Goal: Transaction & Acquisition: Purchase product/service

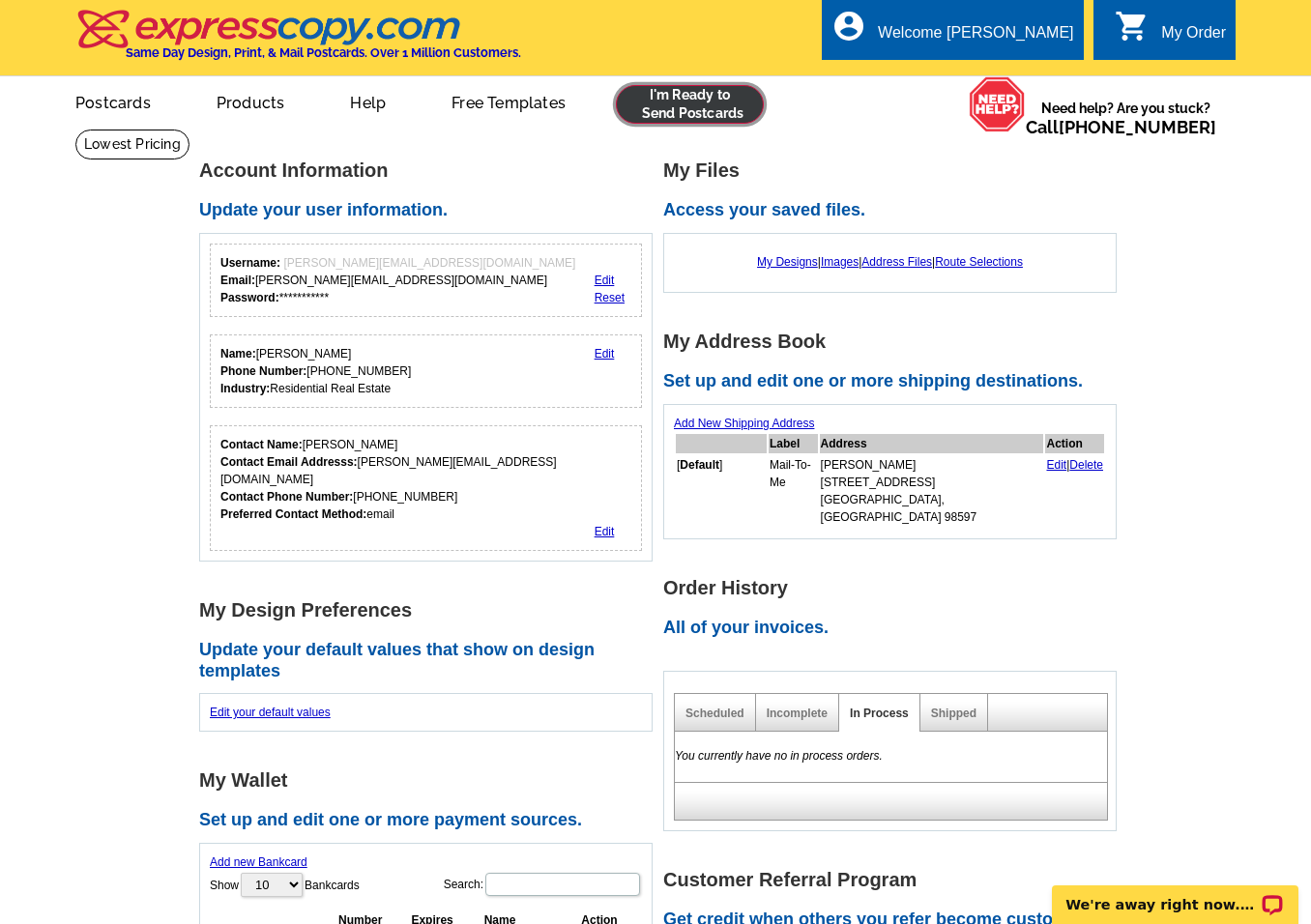
click at [708, 117] on link at bounding box center [689, 105] width 148 height 39
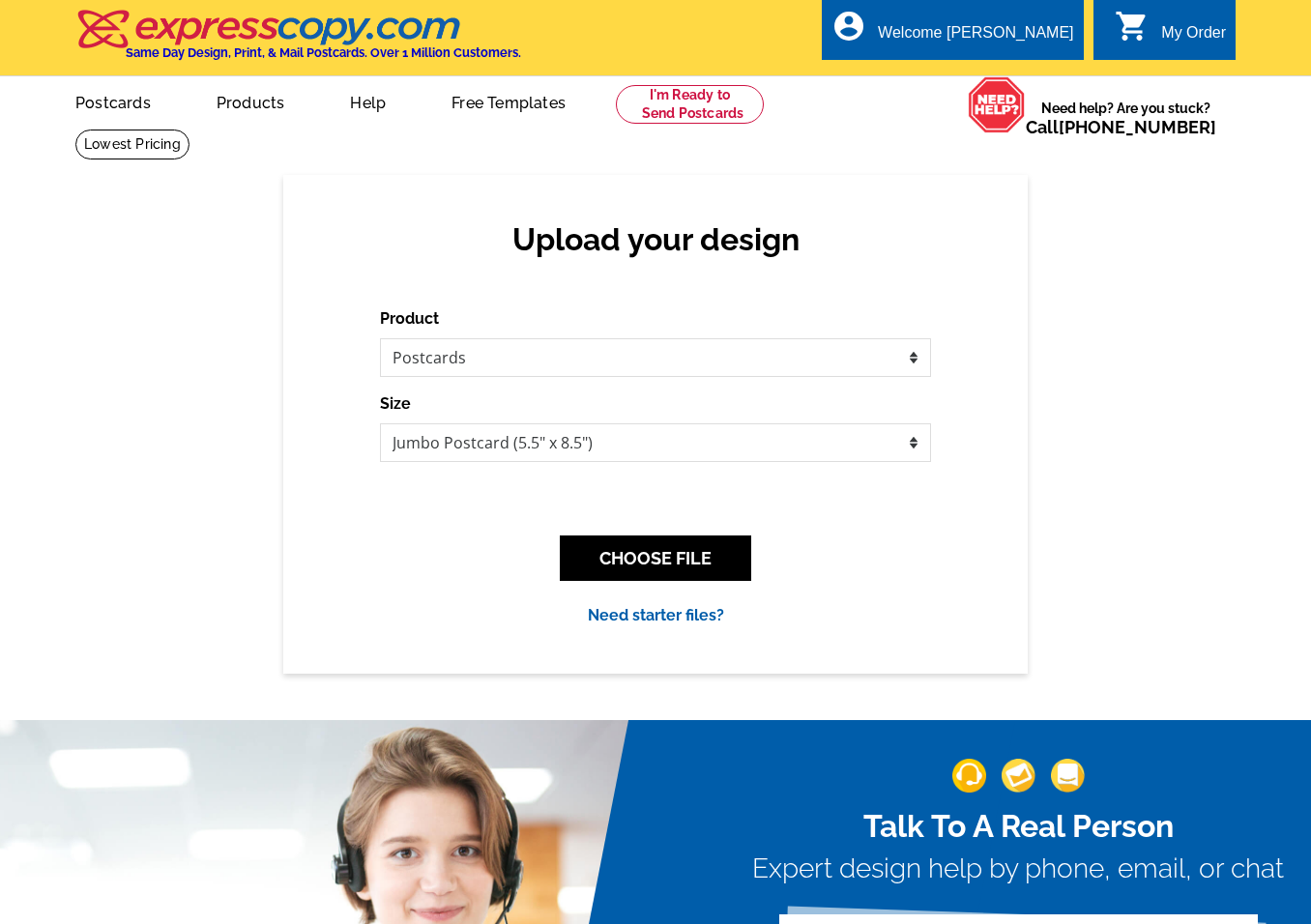
click at [704, 367] on select "Please select the type of file... Postcards Business Cards Letters and flyers G…" at bounding box center [656, 358] width 551 height 39
click at [582, 446] on select "Jumbo Postcard (5.5" x 8.5") Regular Postcard (4.25" x 5.6") Panoramic Postcard…" at bounding box center [656, 443] width 551 height 39
select select "1"
click at [380, 425] on select "Jumbo Postcard (5.5" x 8.5") Regular Postcard (4.25" x 5.6") Panoramic Postcard…" at bounding box center [656, 443] width 551 height 39
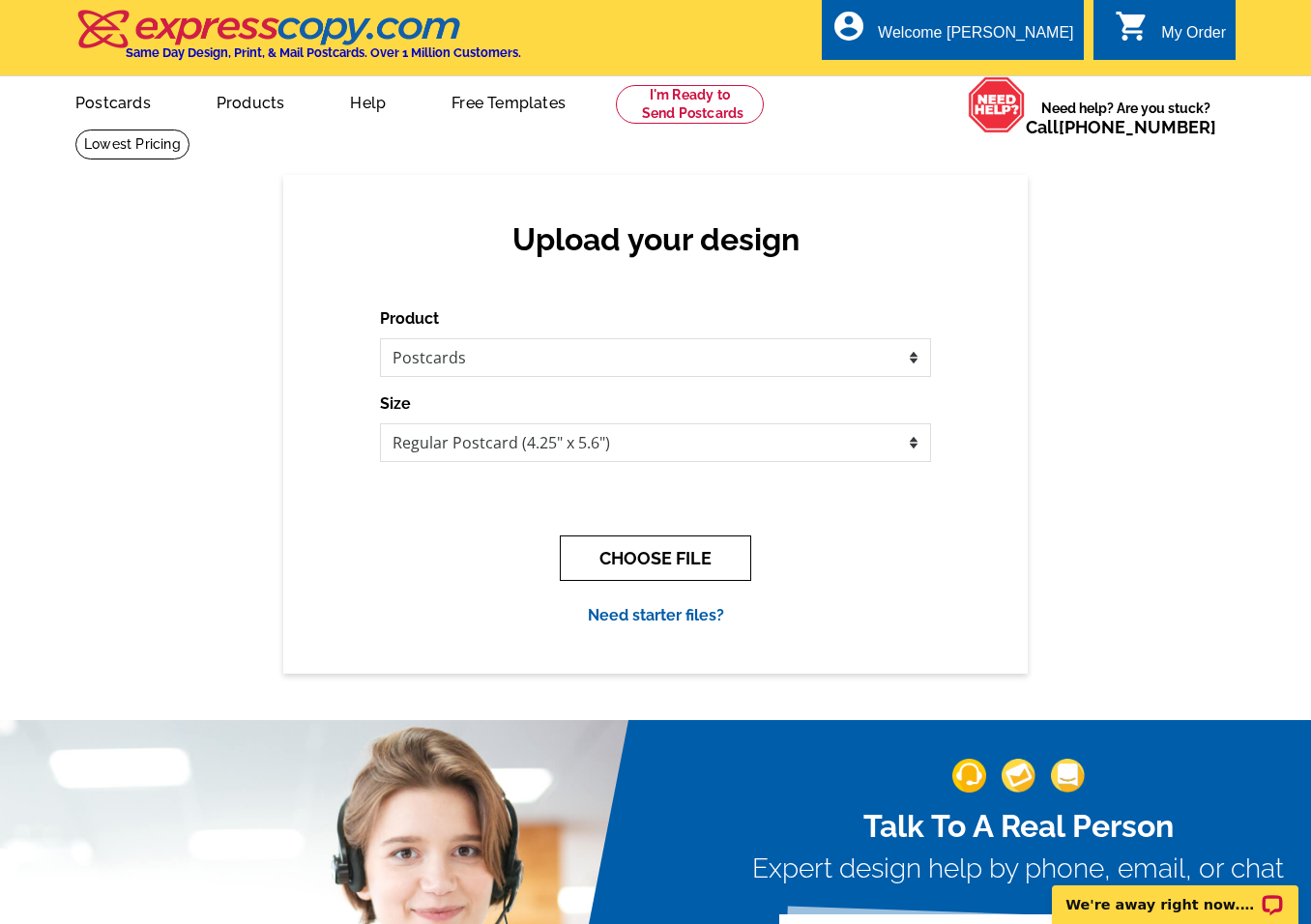
click at [702, 565] on button "CHOOSE FILE" at bounding box center [655, 558] width 191 height 46
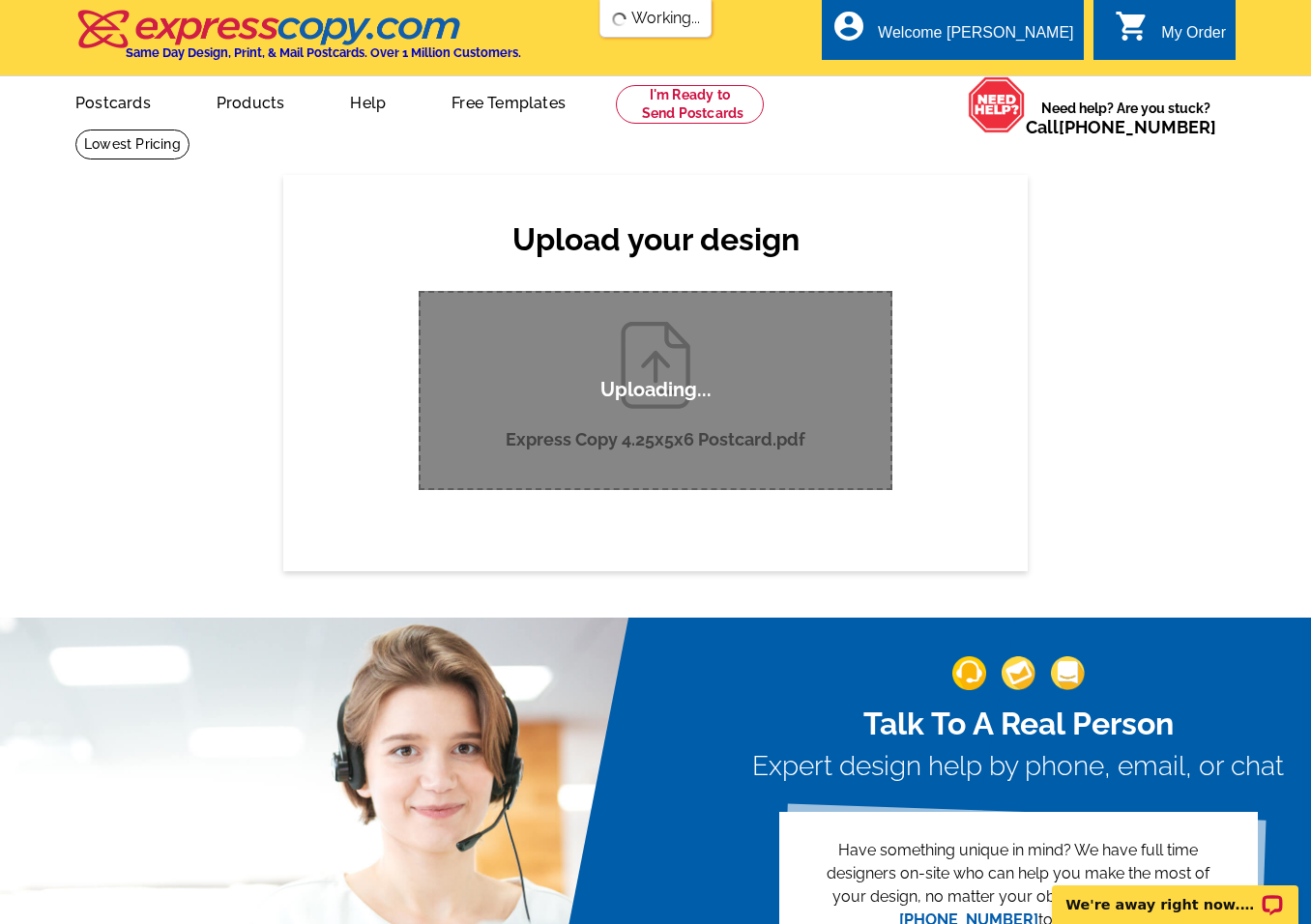
click at [1155, 432] on div "Upload your design Product Please select the type of file... Postcards Business…" at bounding box center [656, 372] width 1311 height 396
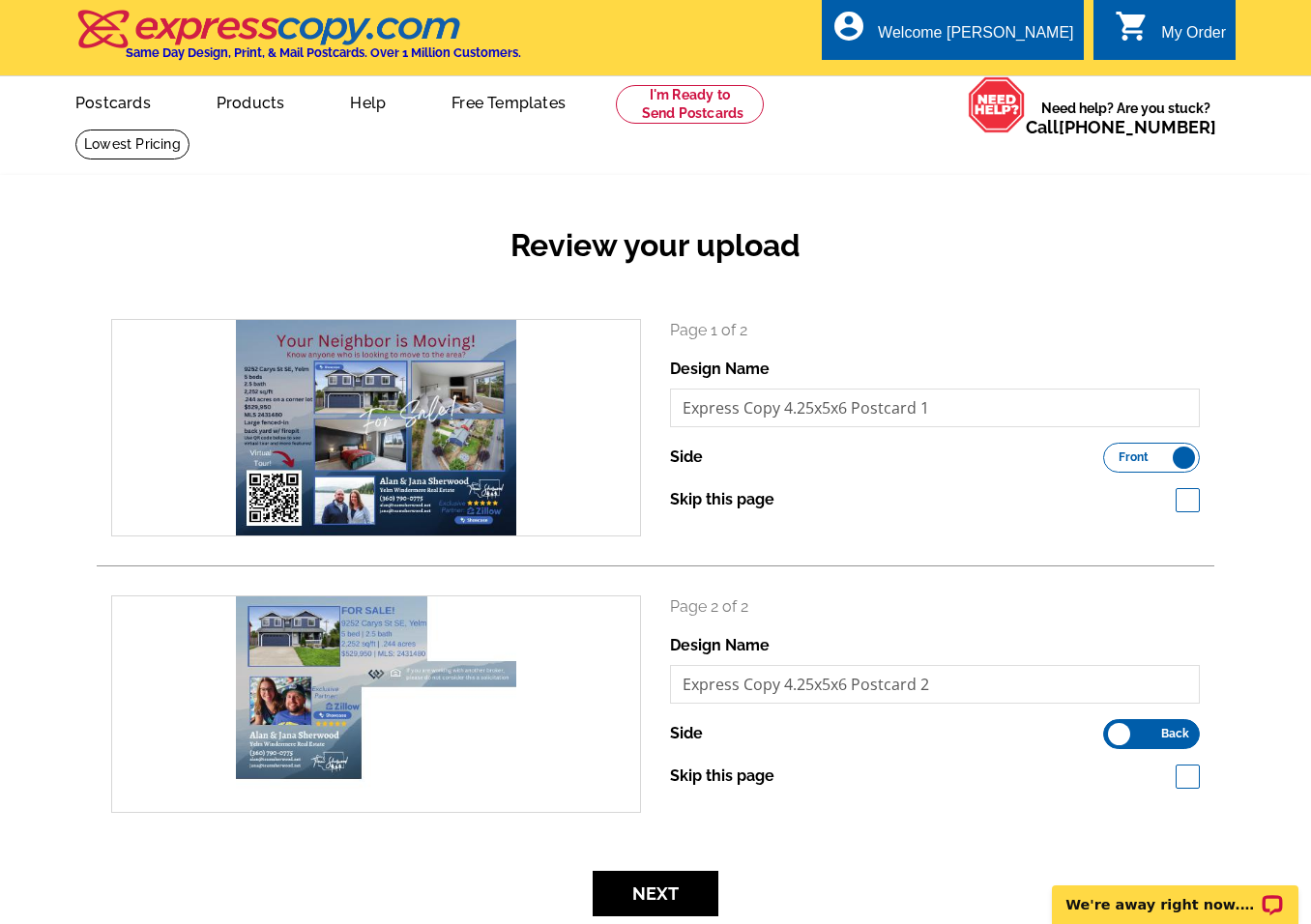
click at [1186, 494] on span at bounding box center [1188, 500] width 24 height 24
checkbox input "true"
click at [1189, 771] on span at bounding box center [1188, 777] width 24 height 24
checkbox input "true"
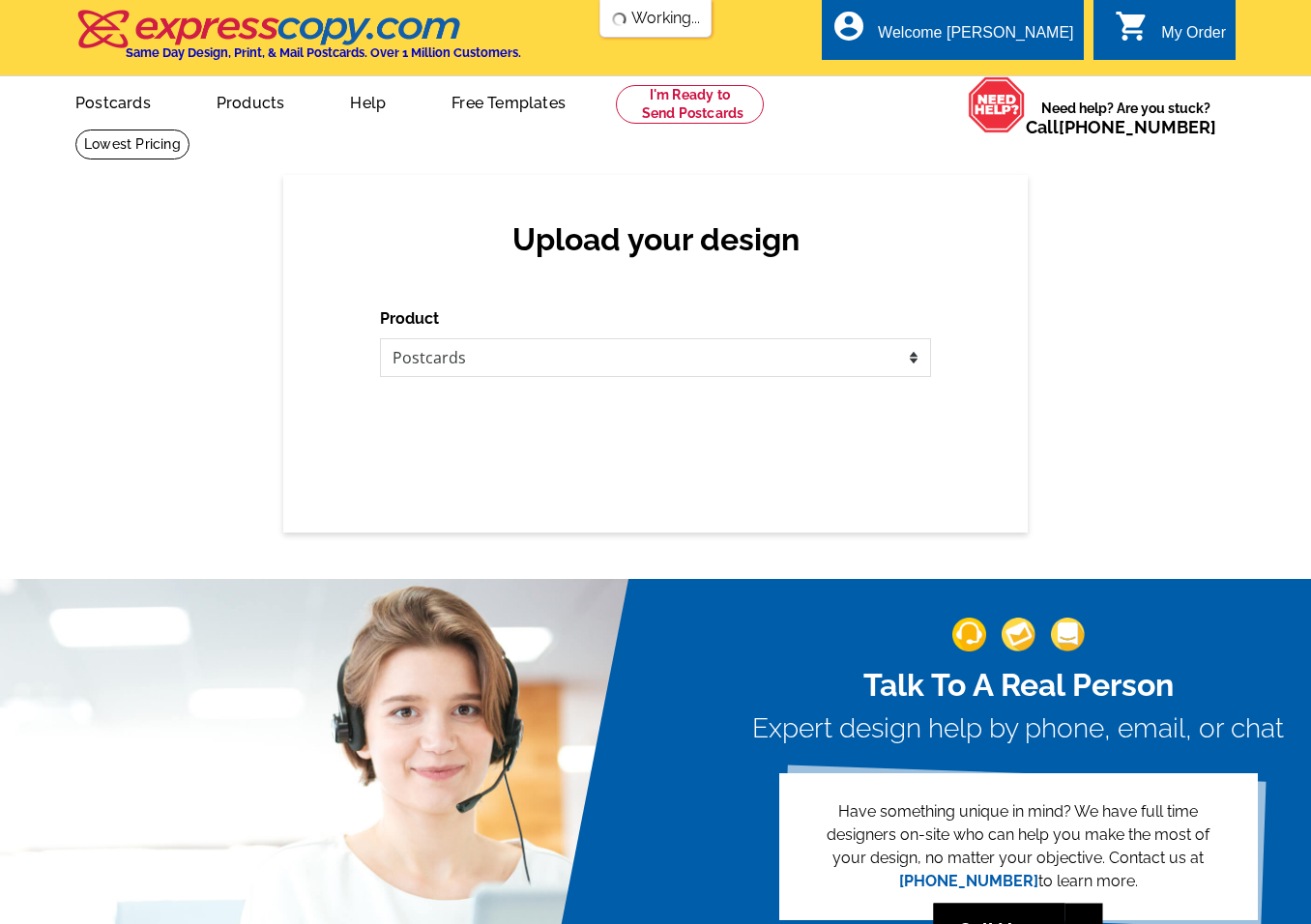
click at [518, 289] on div "Upload your design Product Please select the type of file... Postcards Business…" at bounding box center [656, 353] width 745 height 358
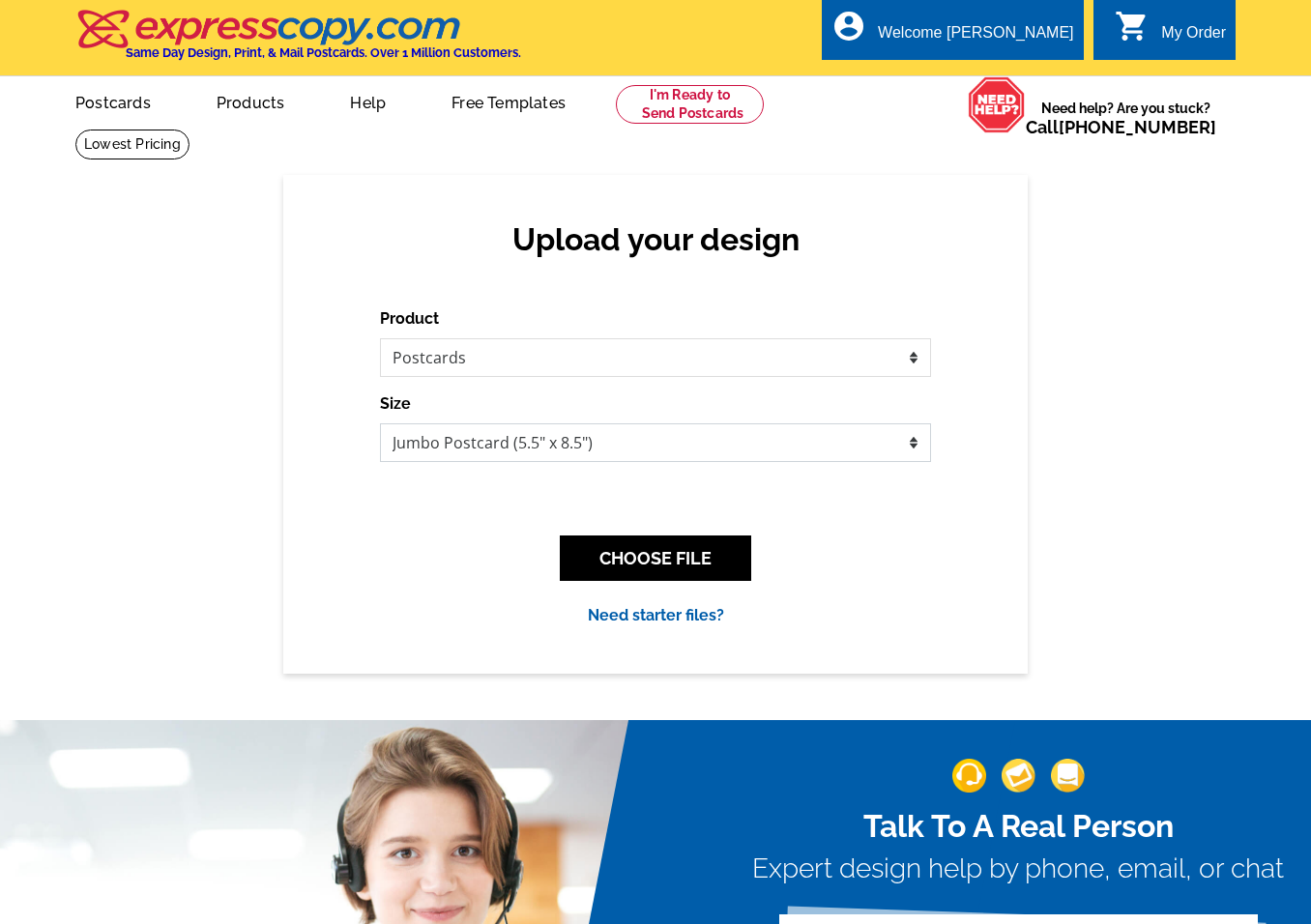
click at [633, 452] on select "Jumbo Postcard (5.5" x 8.5") Regular Postcard (4.25" x 5.6") Panoramic Postcard…" at bounding box center [656, 443] width 551 height 39
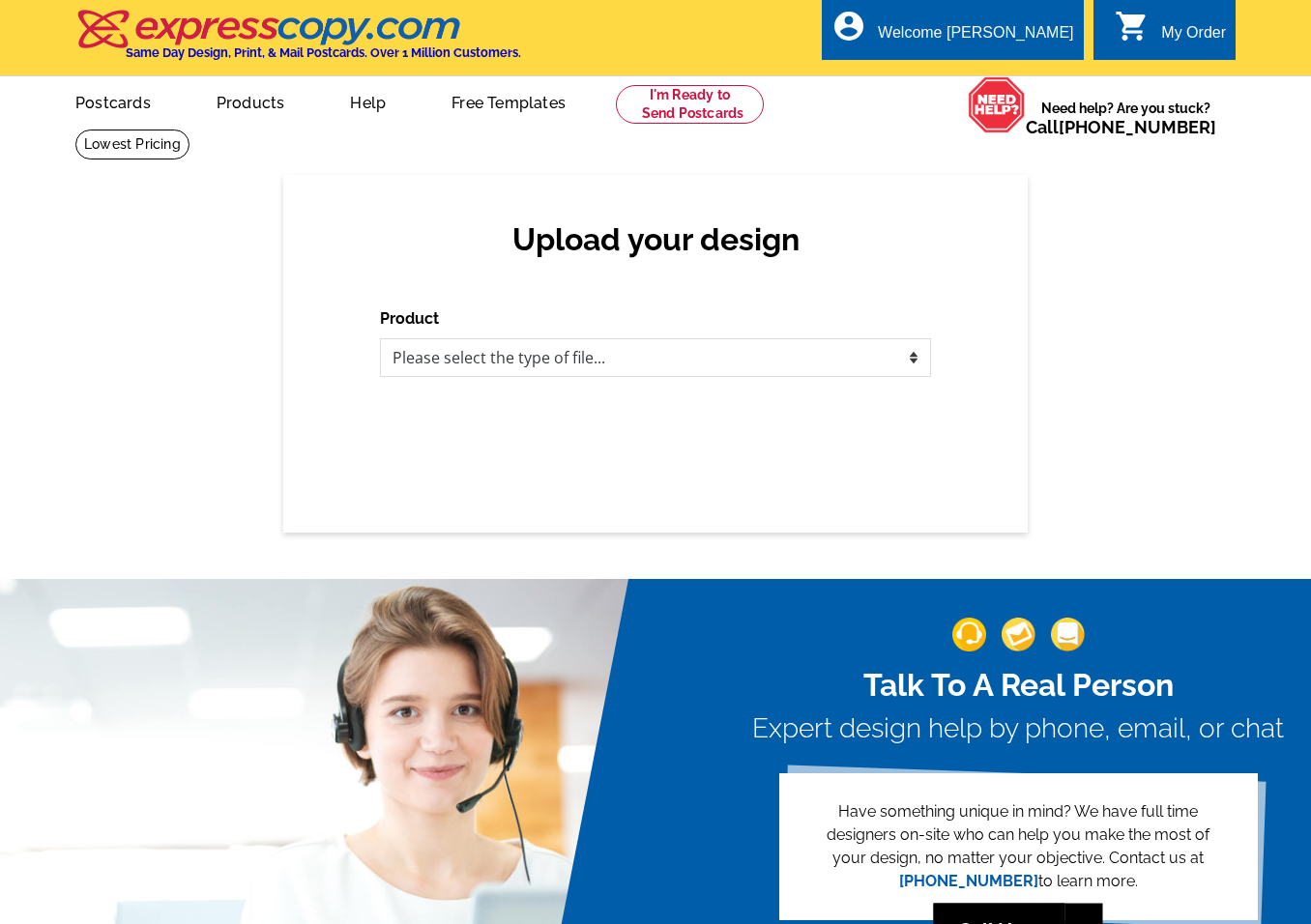
select select "1"
click at [380, 339] on select "Please select the type of file... Postcards Business Cards Letters and flyers G…" at bounding box center [656, 358] width 551 height 39
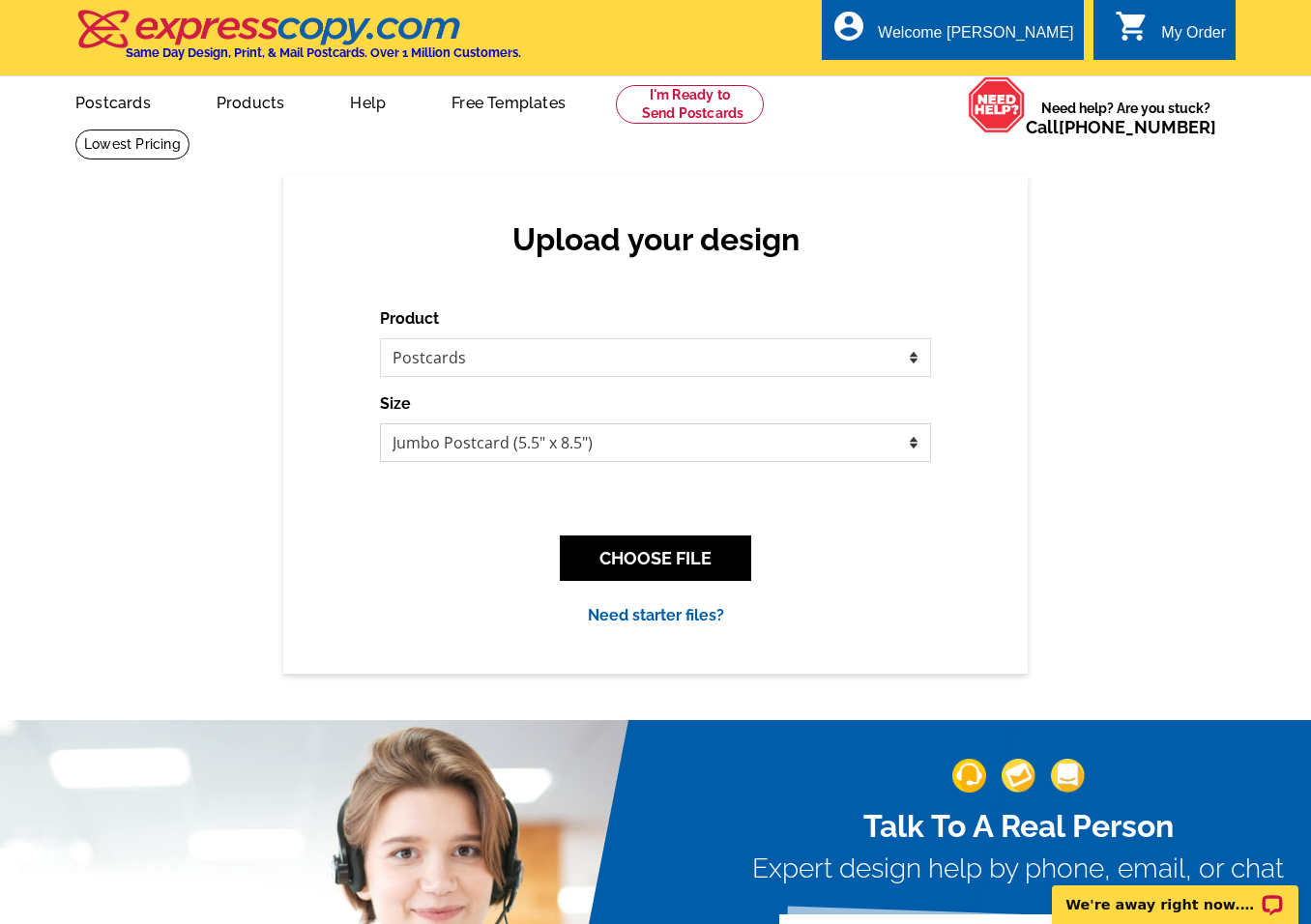
click at [553, 439] on select "Jumbo Postcard (5.5" x 8.5") Regular Postcard (4.25" x 5.6") Panoramic Postcard…" at bounding box center [656, 443] width 551 height 39
select select "1"
click at [380, 425] on select "Jumbo Postcard (5.5" x 8.5") Regular Postcard (4.25" x 5.6") Panoramic Postcard…" at bounding box center [656, 443] width 551 height 39
click at [676, 568] on button "CHOOSE FILE" at bounding box center [655, 558] width 191 height 46
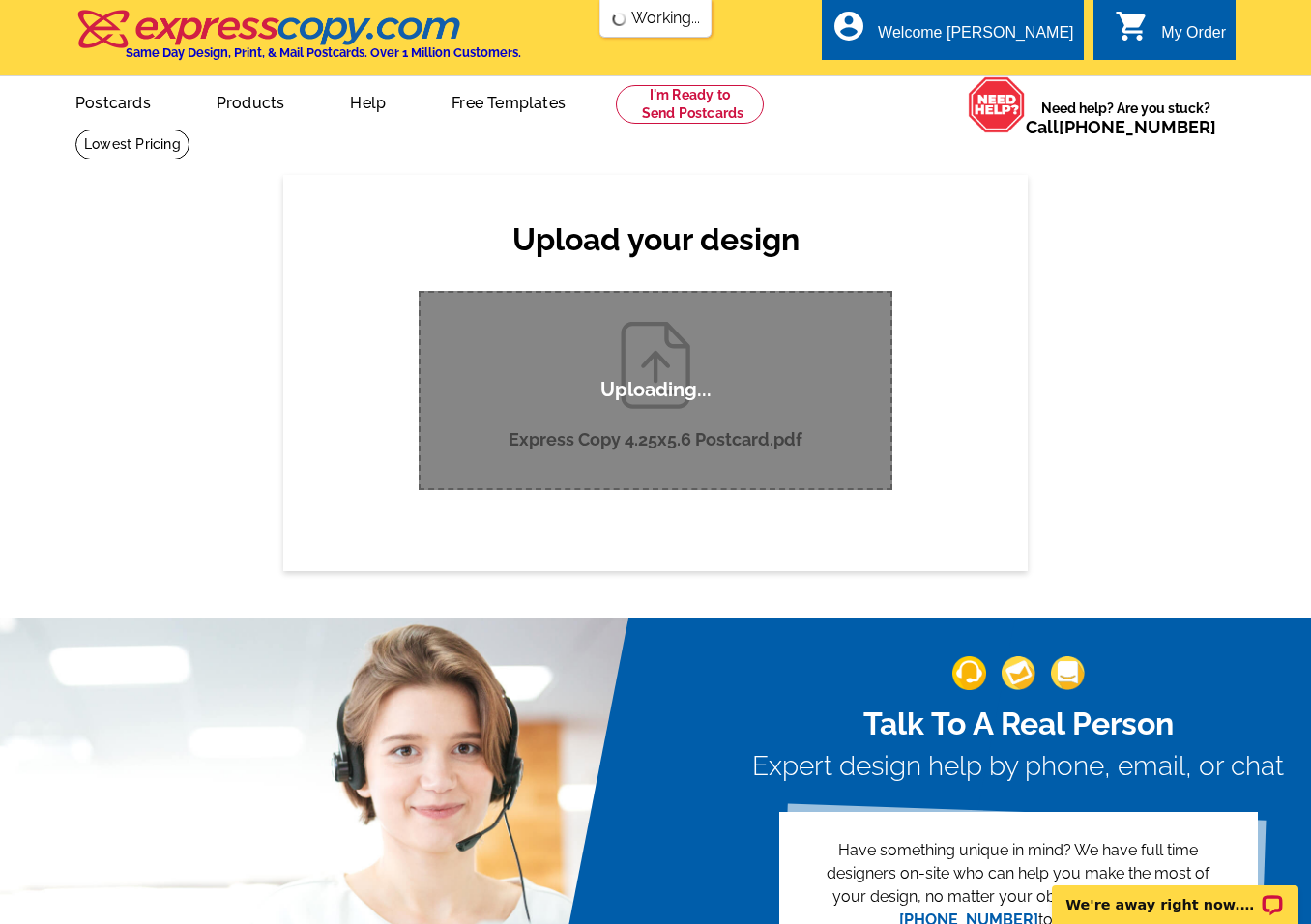
click at [1197, 325] on div "Upload your design Product Please select the type of file... Postcards Business…" at bounding box center [656, 372] width 1311 height 396
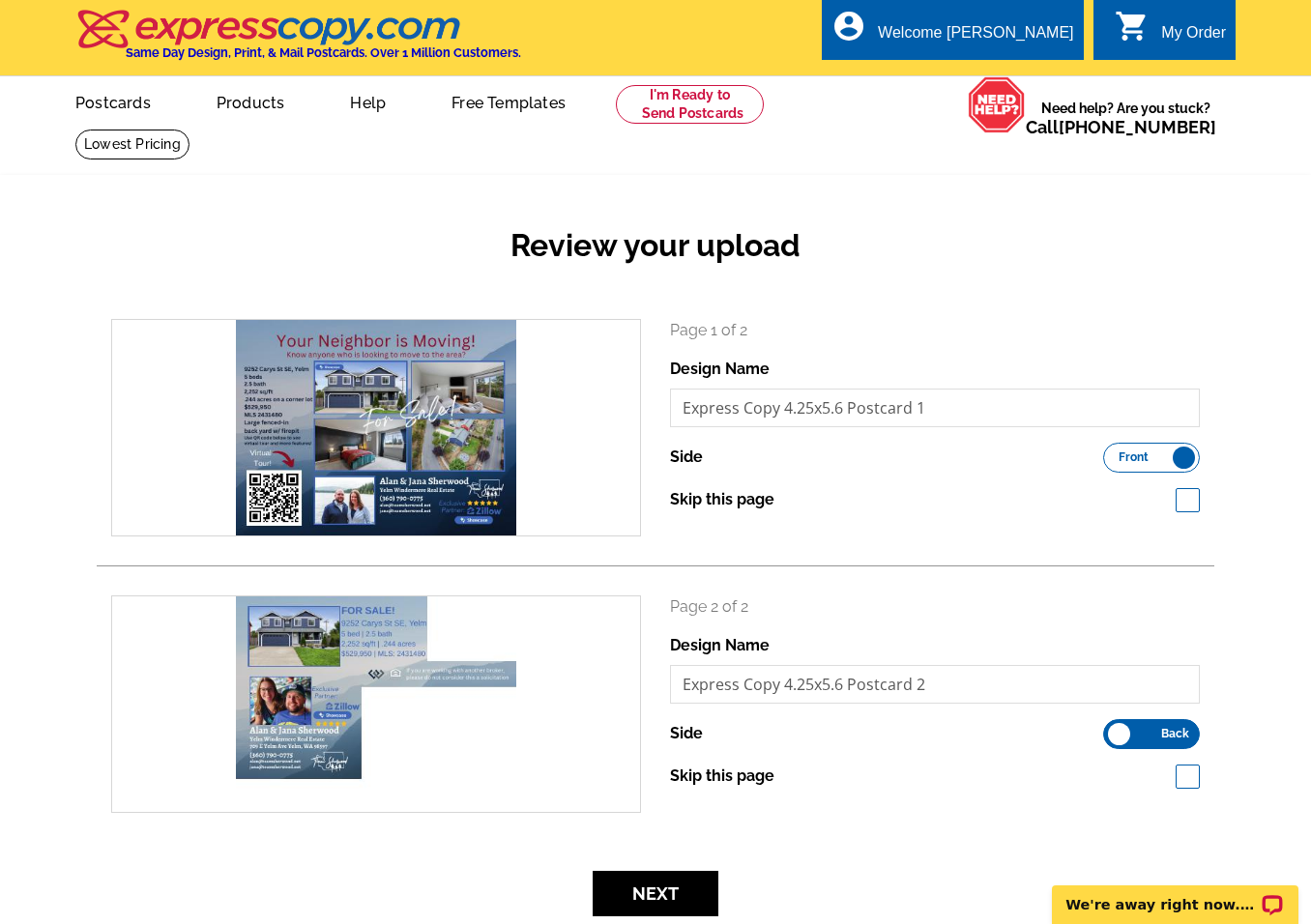
click at [1264, 334] on div "Review your upload search Page 1 of 2 Design Name Express Copy 4.25x5.6 Postcar…" at bounding box center [656, 559] width 1311 height 770
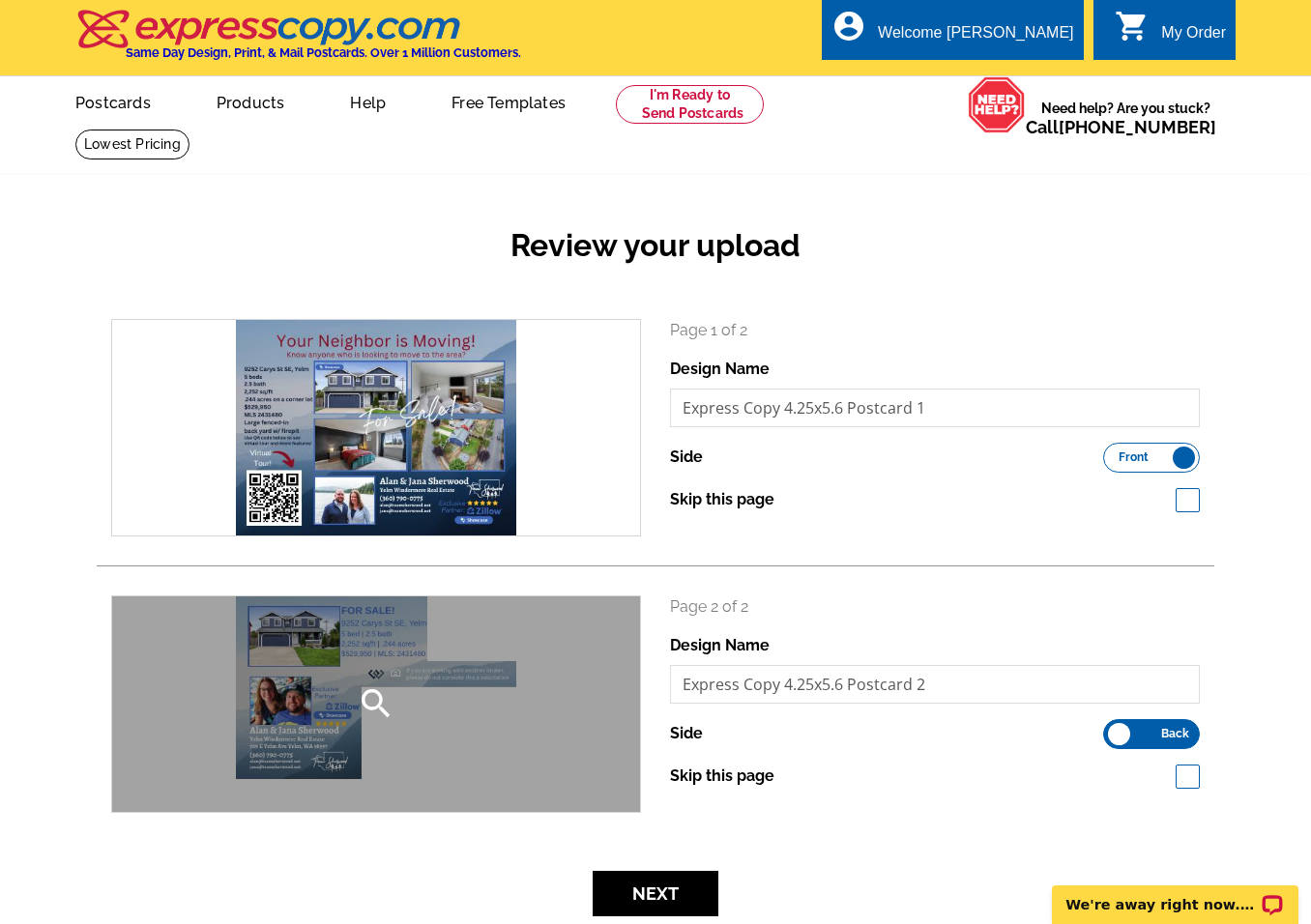
click at [486, 671] on div "search" at bounding box center [376, 704] width 528 height 215
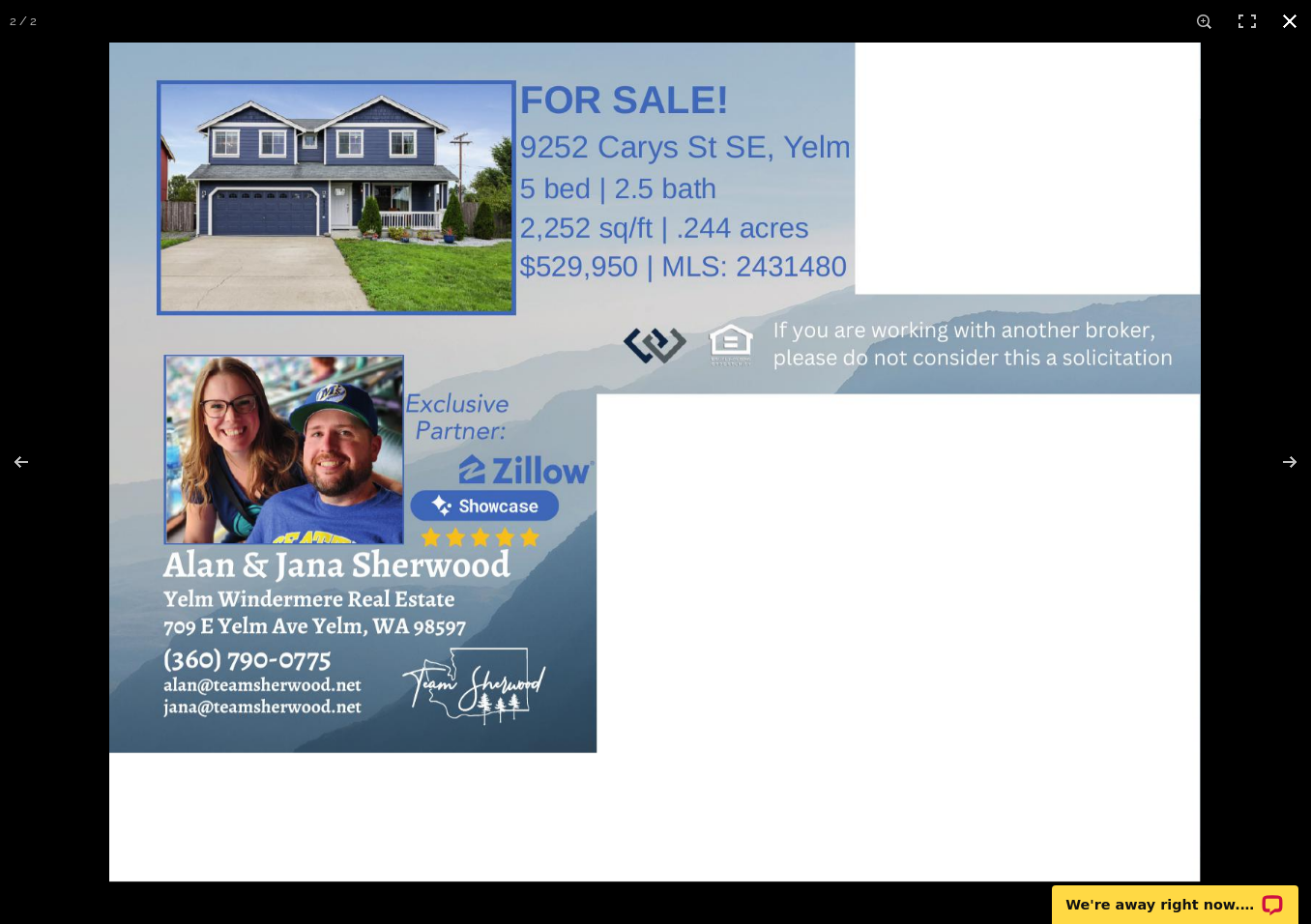
click at [1291, 20] on button at bounding box center [1290, 21] width 43 height 43
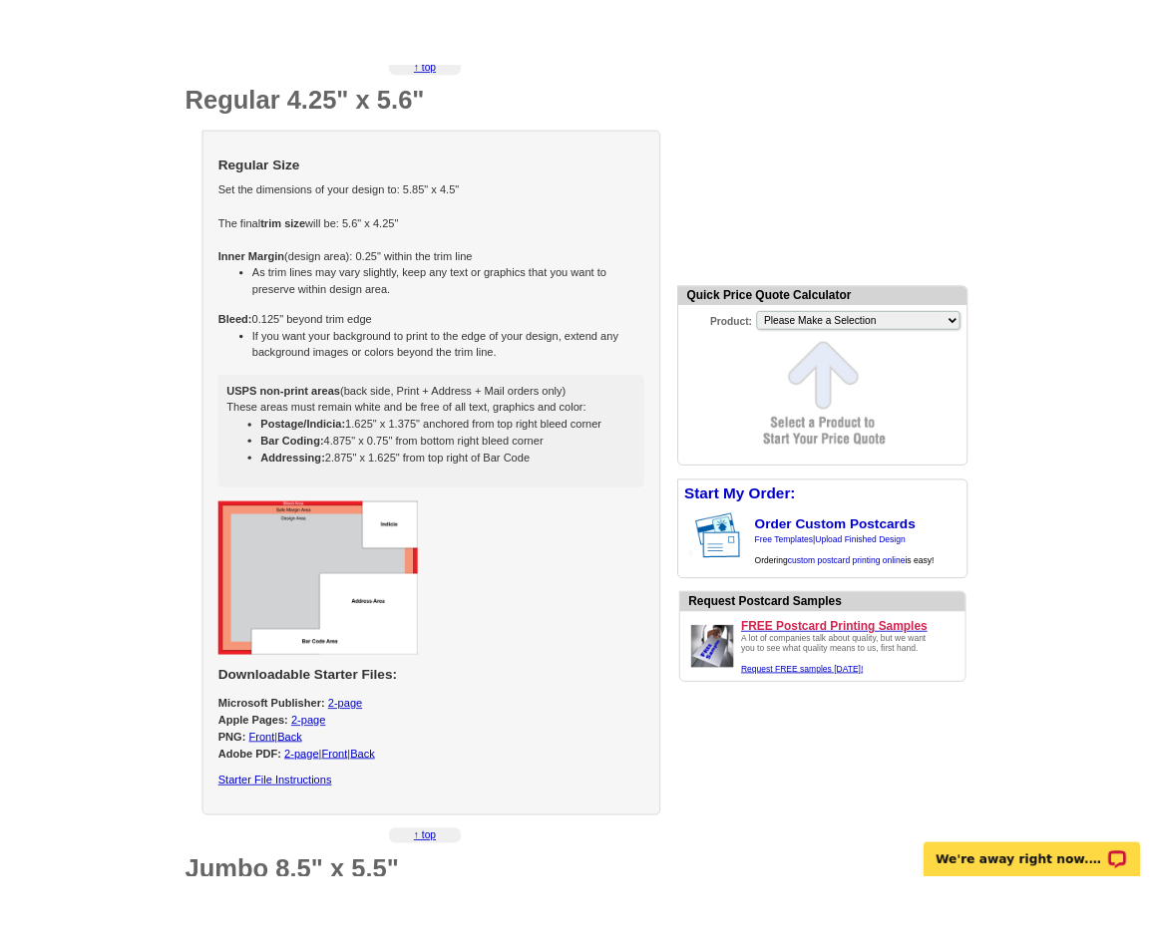
scroll to position [1096, 0]
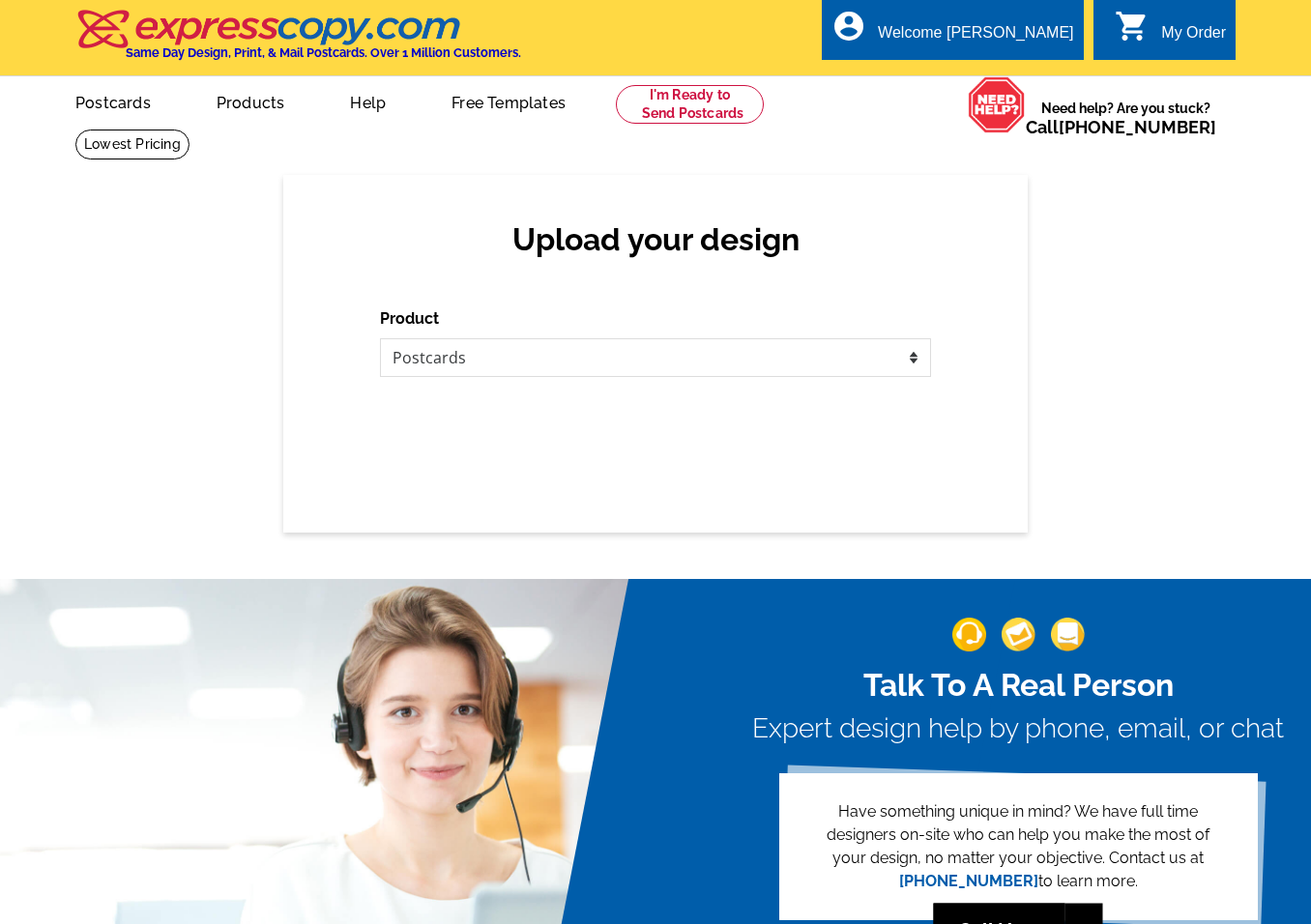
select select "1"
click at [674, 366] on select "Please select the type of file... Postcards Business Cards Letters and flyers G…" at bounding box center [656, 358] width 551 height 39
select select "1"
click at [380, 339] on select "Please select the type of file... Postcards Business Cards Letters and flyers G…" at bounding box center [656, 358] width 551 height 39
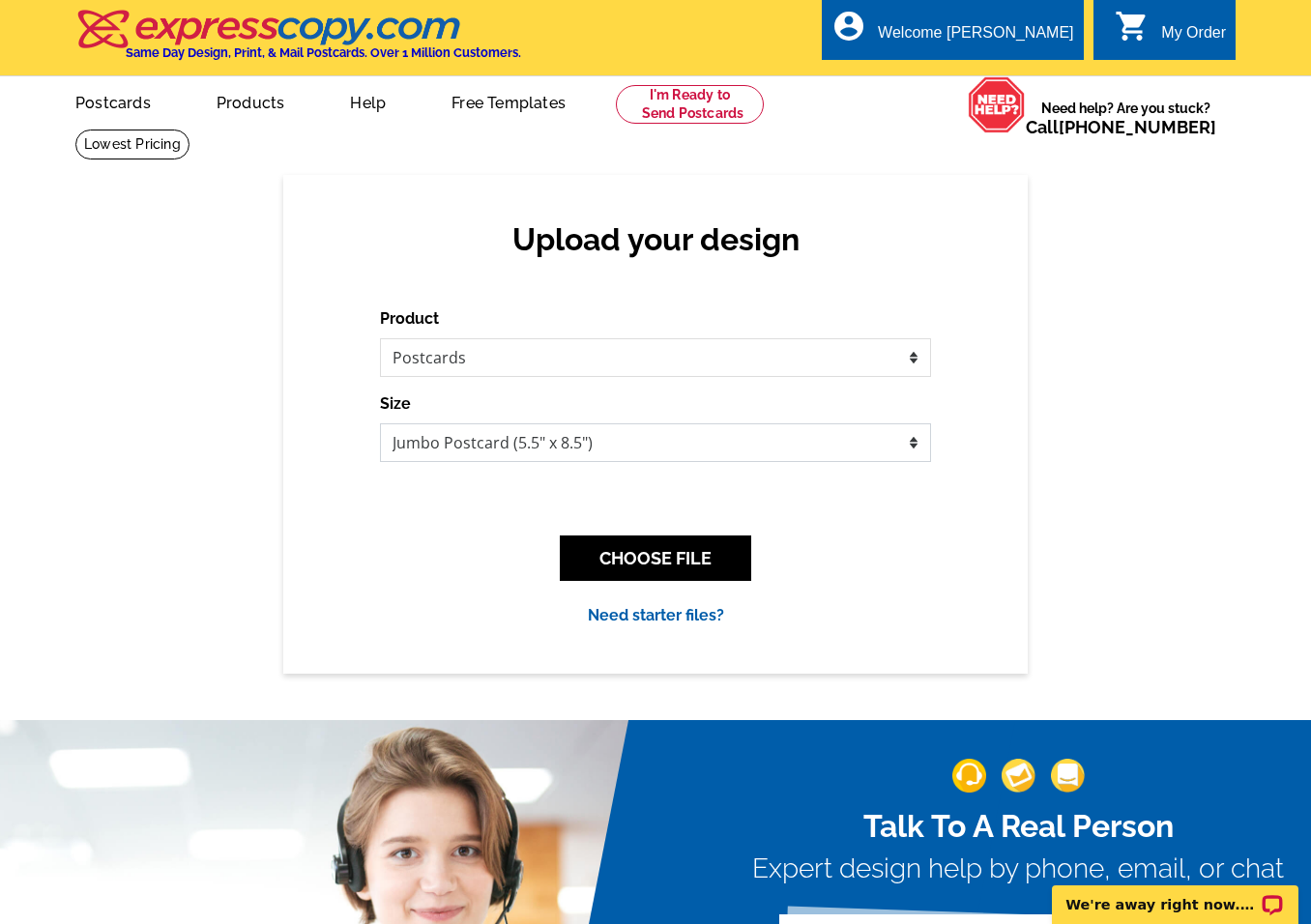
click at [631, 452] on select "Jumbo Postcard (5.5" x 8.5") Regular Postcard (4.25" x 5.6") Panoramic Postcard…" at bounding box center [656, 443] width 551 height 39
select select "1"
click at [380, 425] on select "Jumbo Postcard (5.5" x 8.5") Regular Postcard (4.25" x 5.6") Panoramic Postcard…" at bounding box center [656, 443] width 551 height 39
click at [629, 547] on button "CHOOSE FILE" at bounding box center [655, 558] width 191 height 46
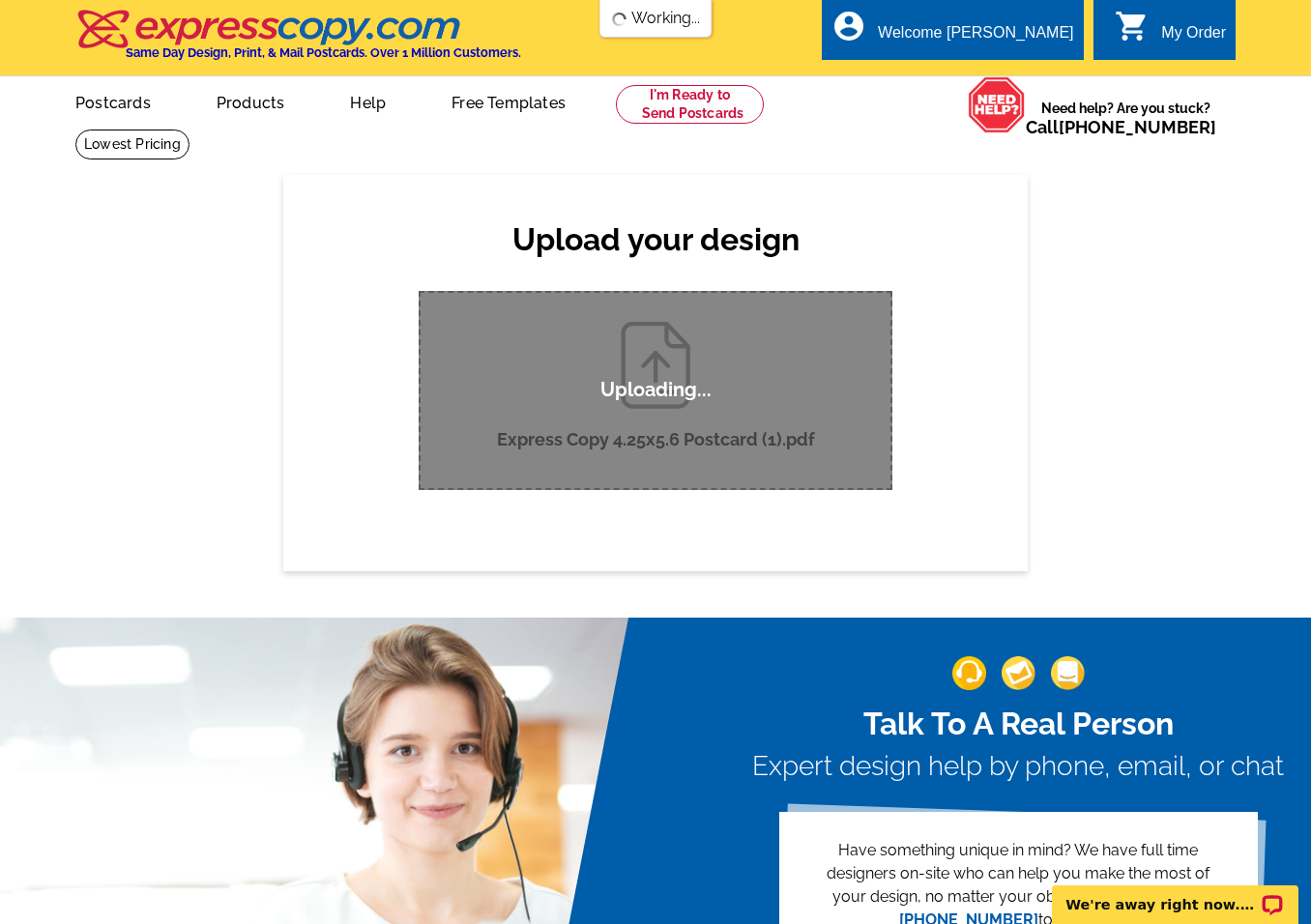
click at [1244, 372] on div "Upload your design Product Please select the type of file... Postcards Business…" at bounding box center [656, 372] width 1311 height 396
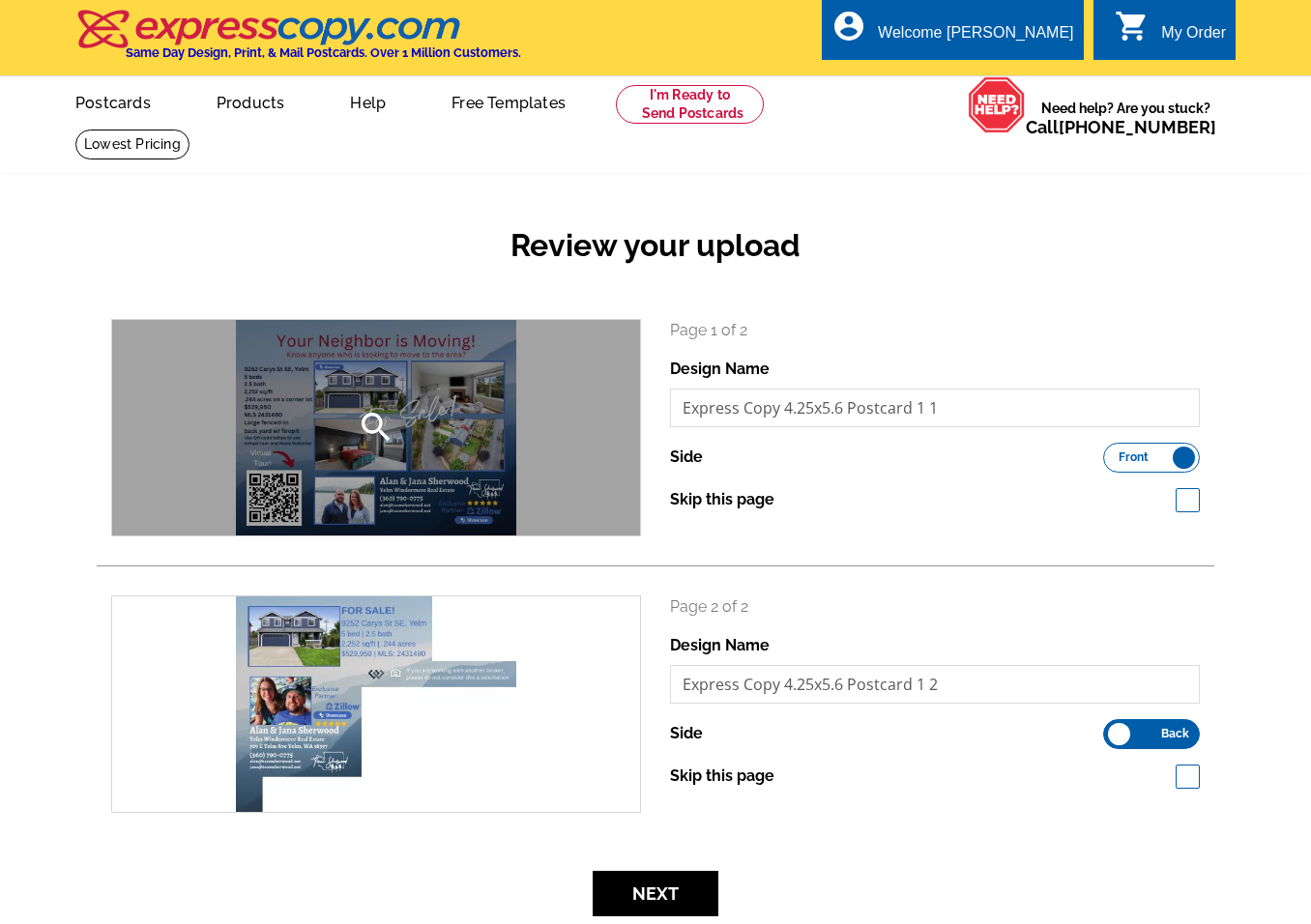
click at [402, 446] on div "search" at bounding box center [376, 428] width 528 height 215
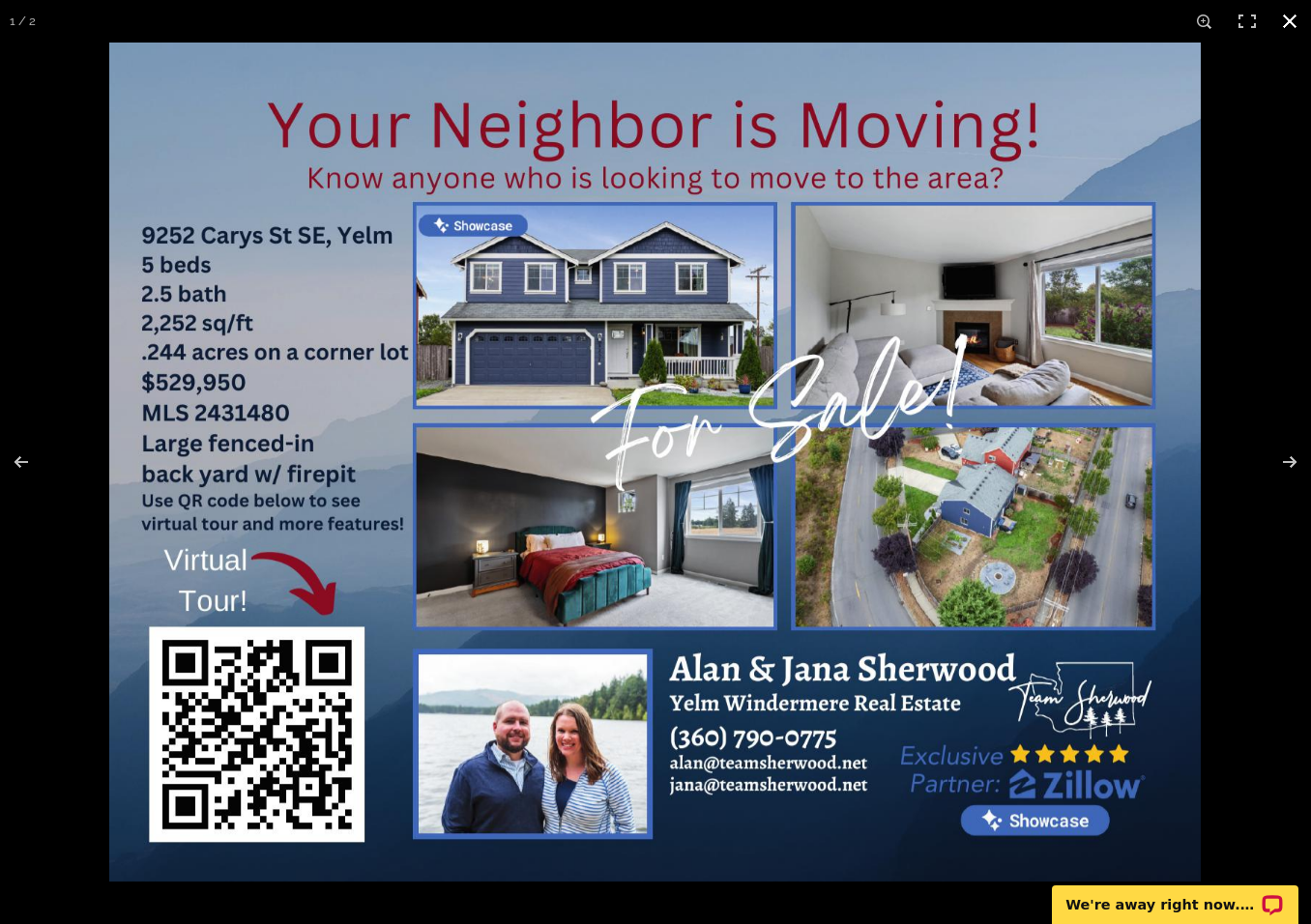
click at [1291, 18] on button at bounding box center [1290, 21] width 43 height 43
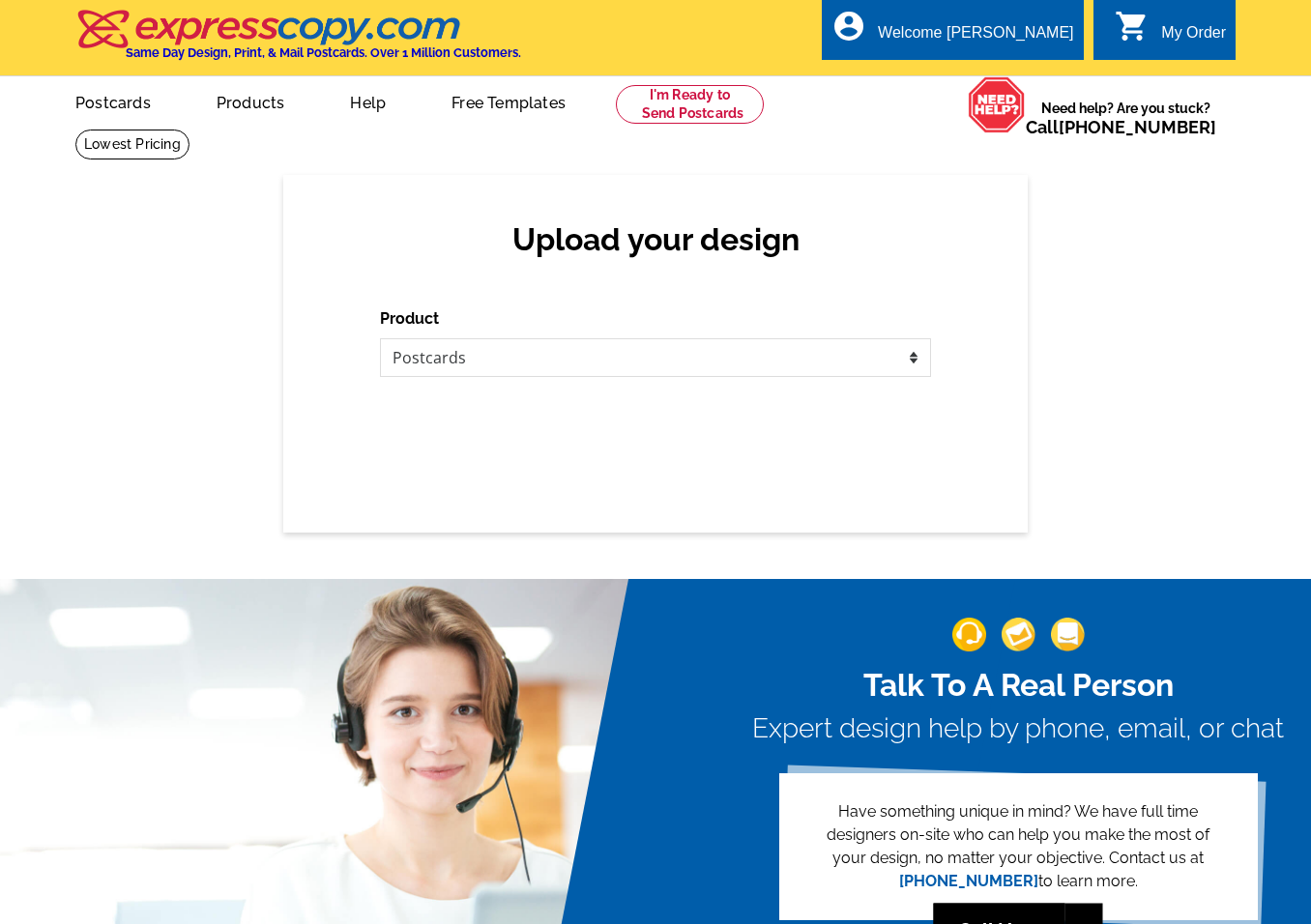
select select "1"
click at [648, 357] on select "Please select the type of file... Postcards Business Cards Letters and flyers G…" at bounding box center [656, 358] width 551 height 39
select select "1"
click at [380, 339] on select "Please select the type of file... Postcards Business Cards Letters and flyers G…" at bounding box center [656, 358] width 551 height 39
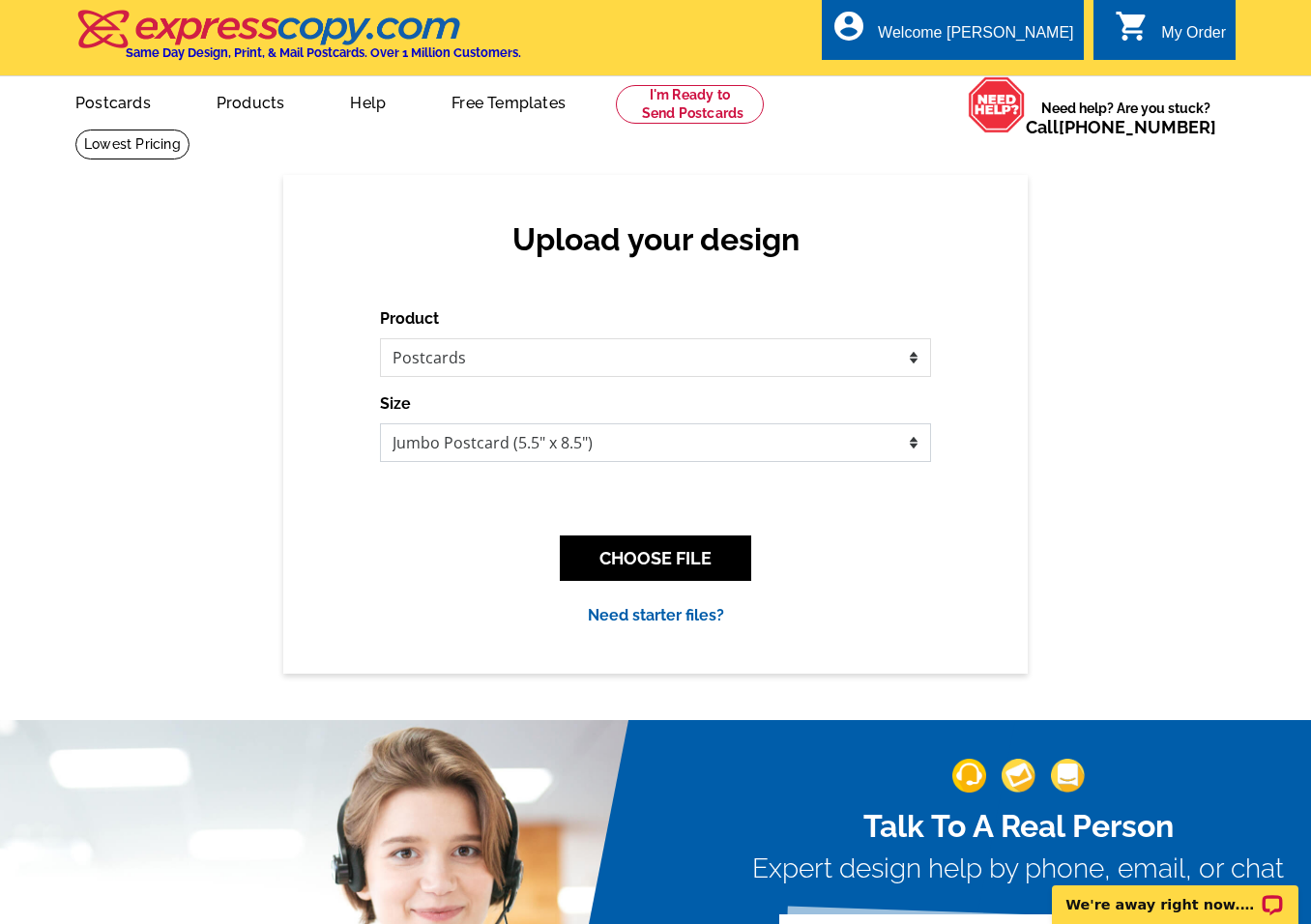
click at [691, 450] on select "Jumbo Postcard (5.5" x 8.5") Regular Postcard (4.25" x 5.6") Panoramic Postcard…" at bounding box center [656, 443] width 551 height 39
select select "1"
click at [380, 425] on select "Jumbo Postcard (5.5" x 8.5") Regular Postcard (4.25" x 5.6") Panoramic Postcard…" at bounding box center [656, 443] width 551 height 39
click at [649, 559] on button "CHOOSE FILE" at bounding box center [655, 558] width 191 height 46
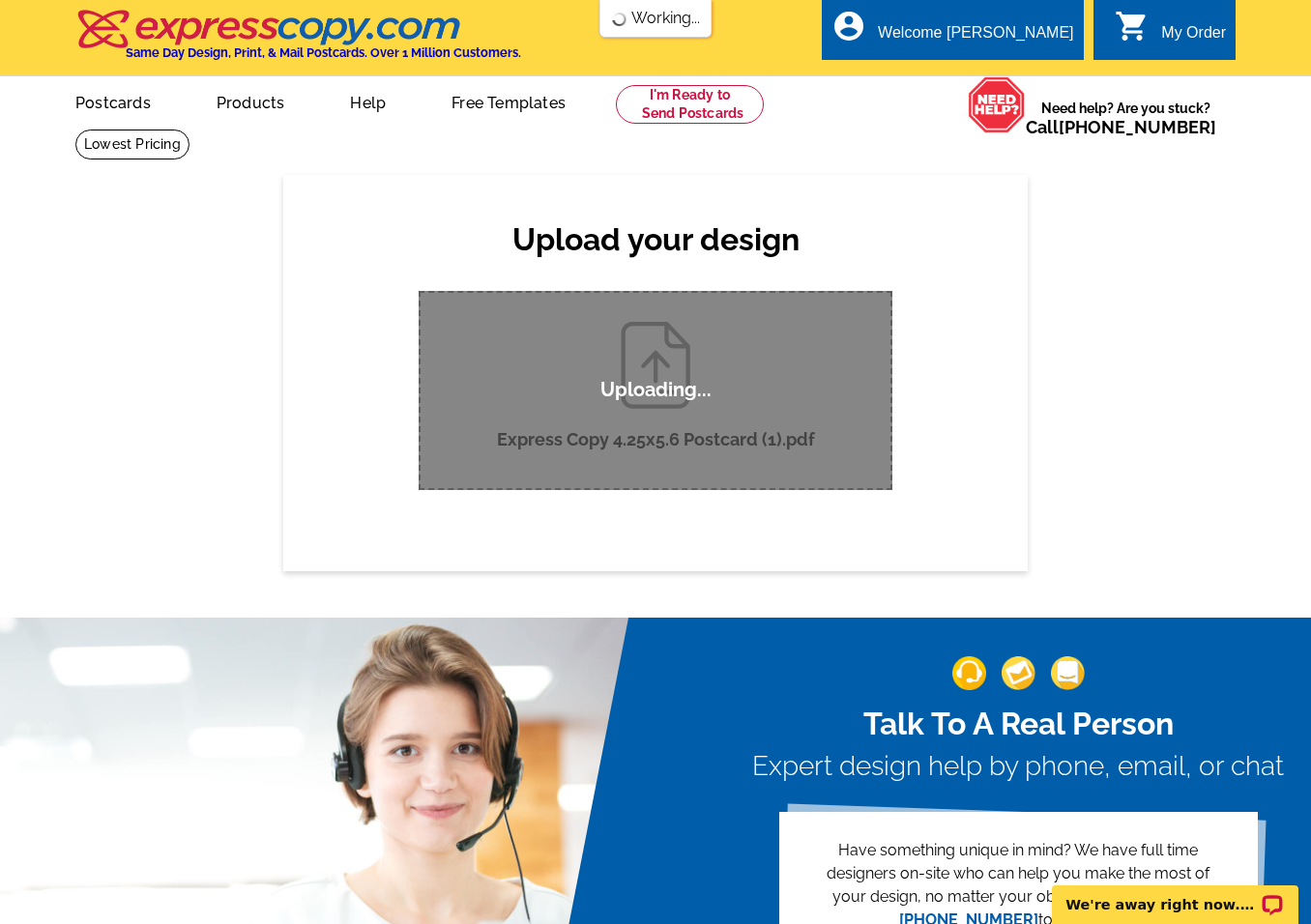
click at [1216, 398] on div "Upload your design Product Please select the type of file... Postcards Business…" at bounding box center [656, 372] width 1311 height 396
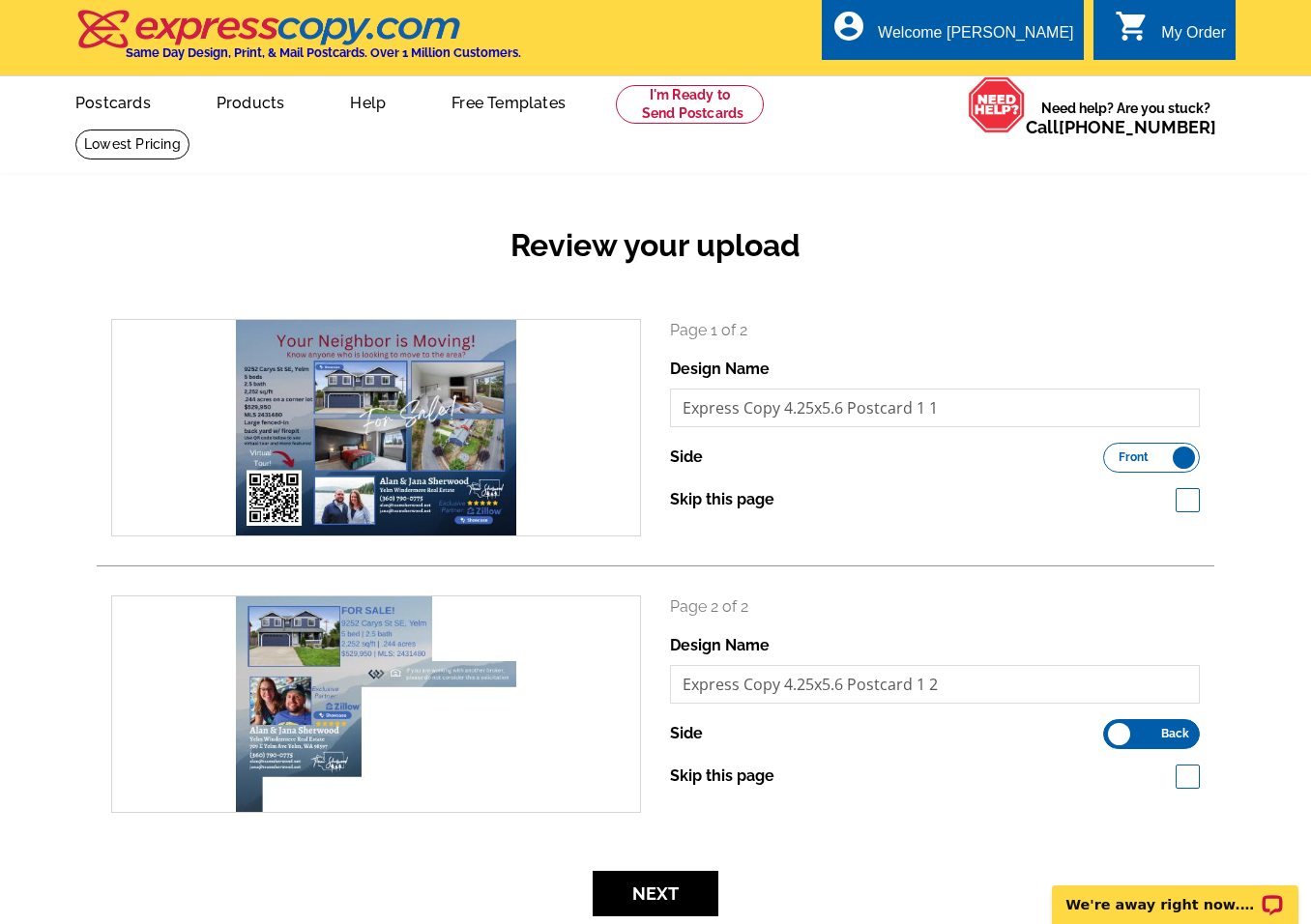
scroll to position [97, 0]
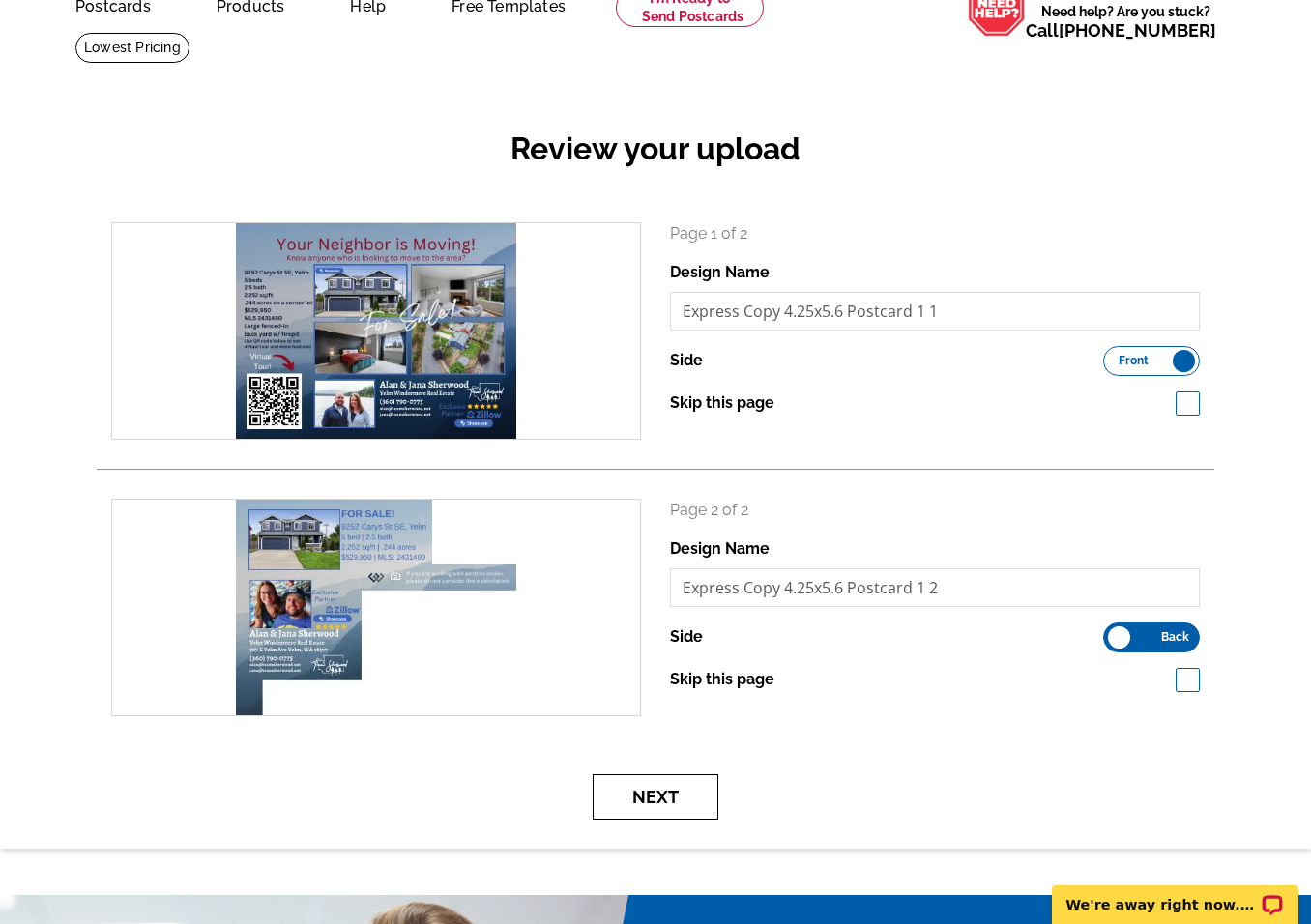
click at [672, 799] on button "Next" at bounding box center [656, 797] width 126 height 46
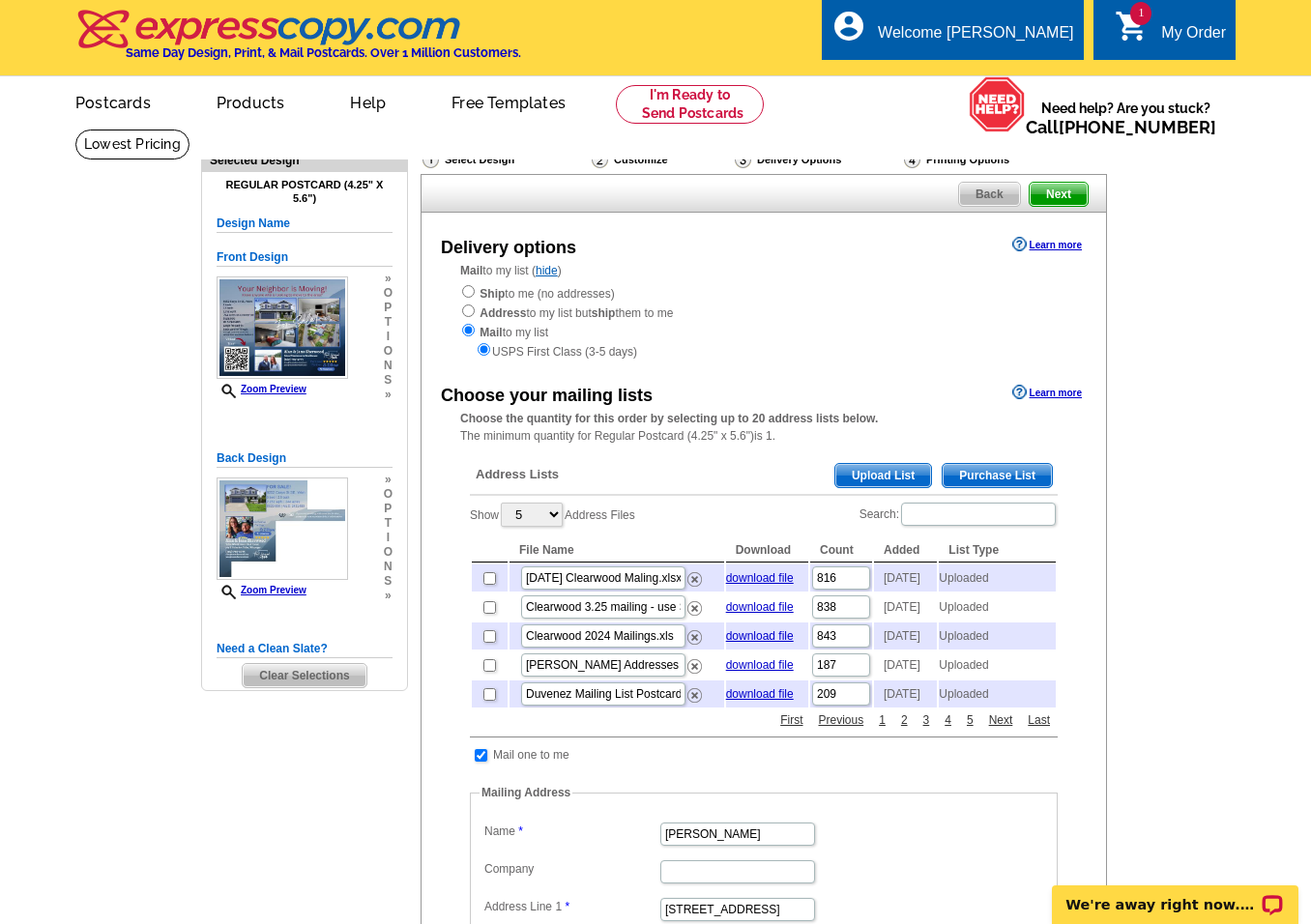
click at [1161, 489] on main "Need Help? call [PHONE_NUMBER], chat with support, or have our designers make s…" at bounding box center [656, 760] width 1311 height 1262
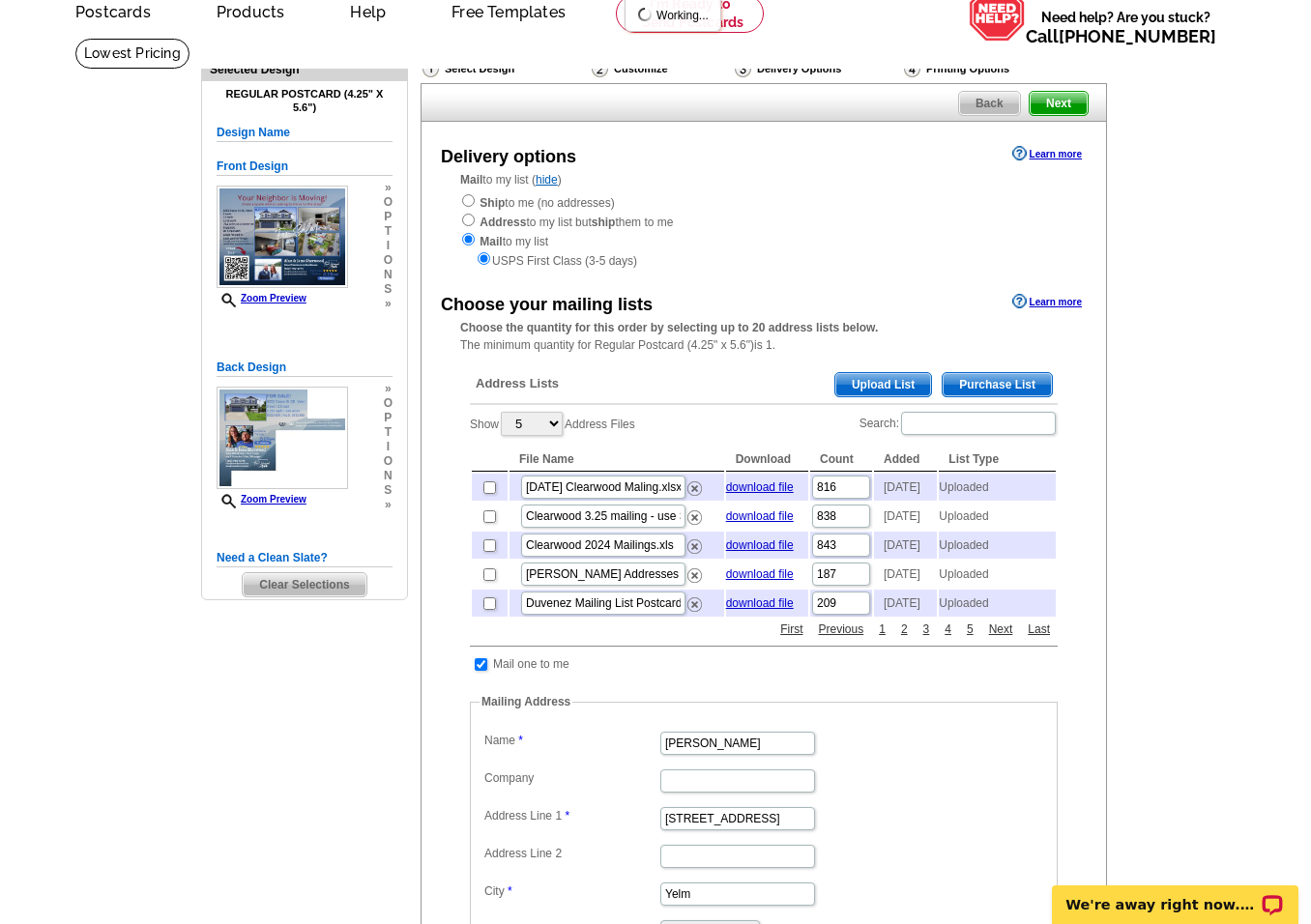
scroll to position [97, 0]
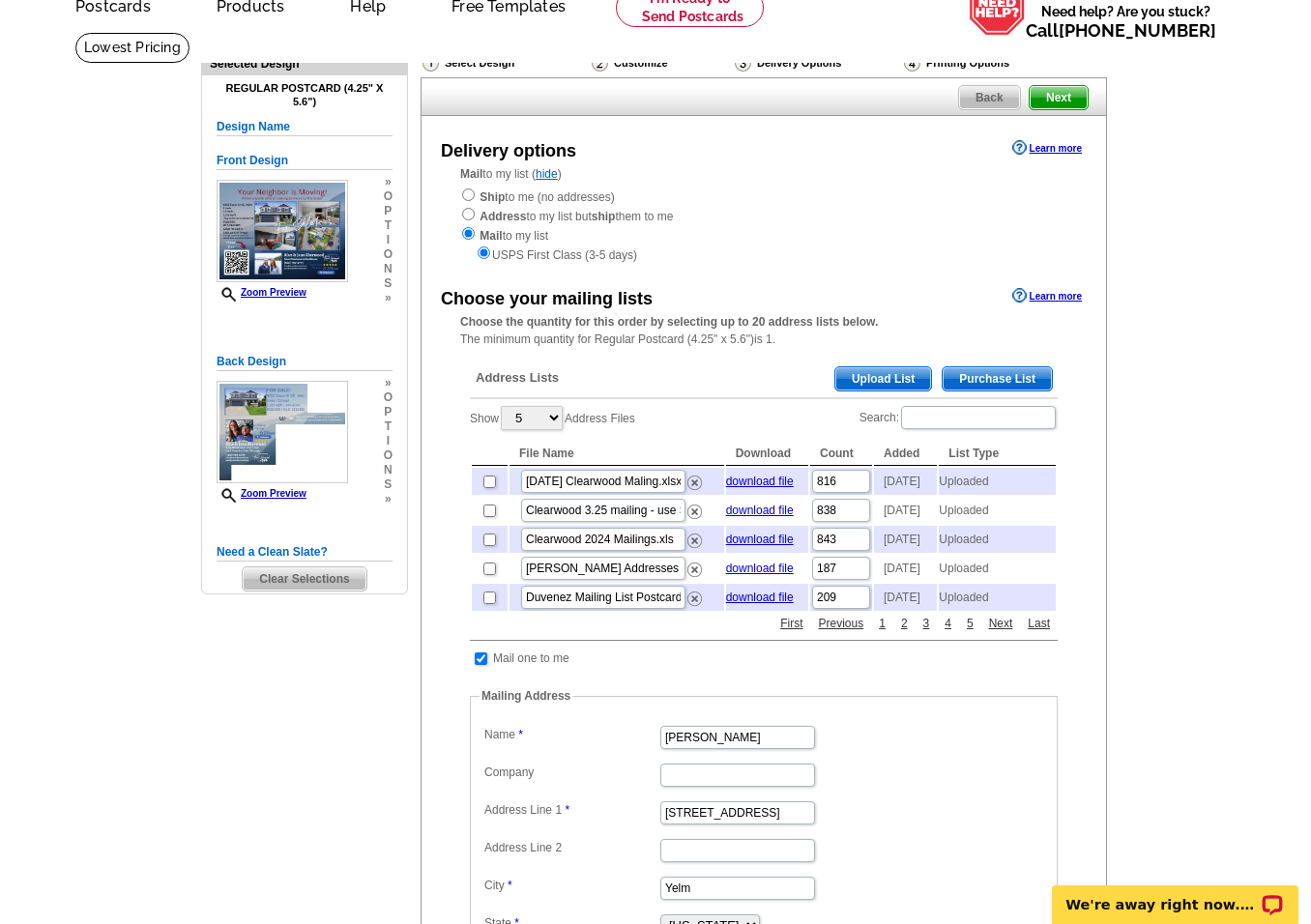
click at [878, 385] on span "Upload List" at bounding box center [883, 379] width 96 height 23
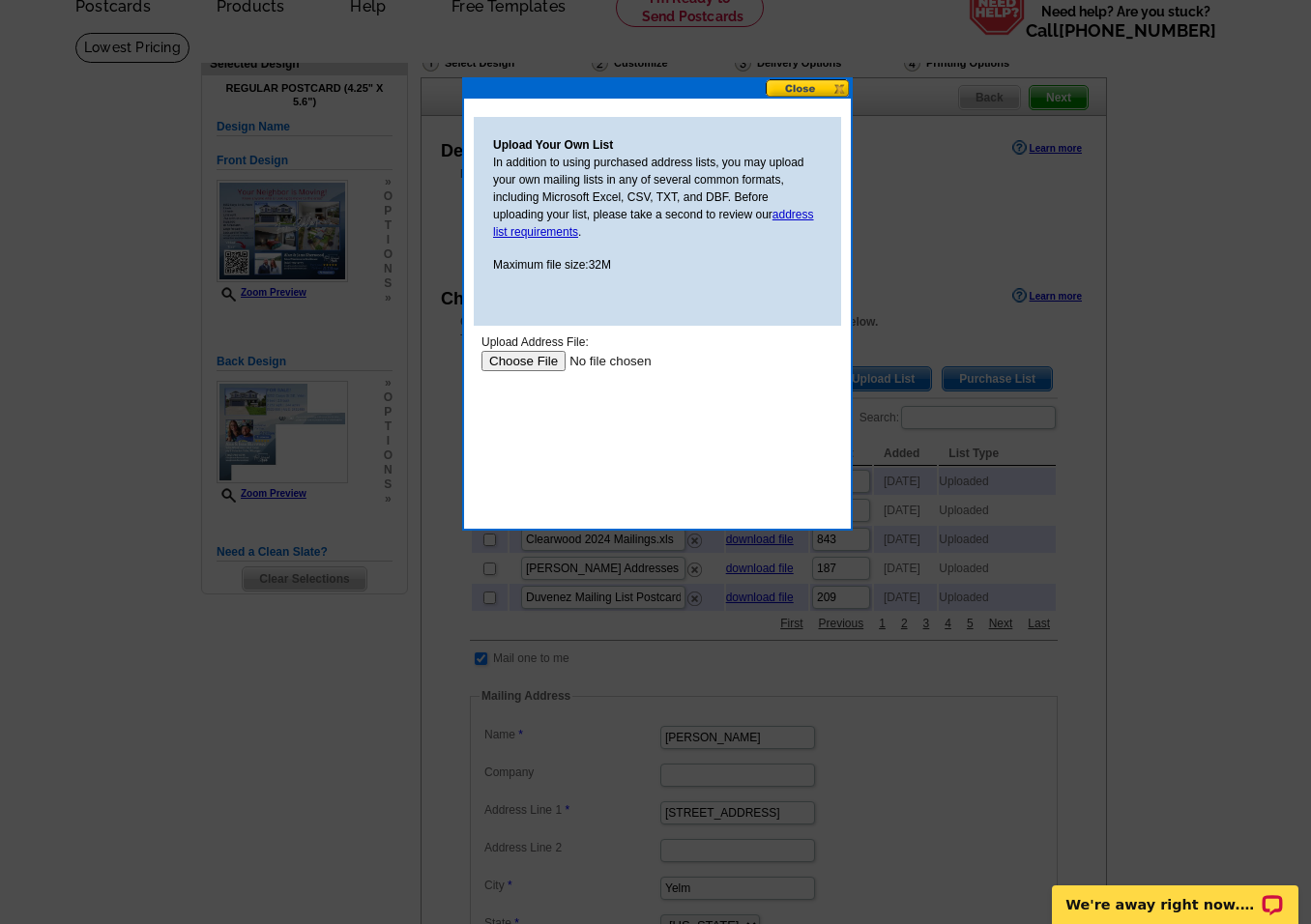
scroll to position [0, 0]
click at [528, 357] on input "file" at bounding box center [604, 361] width 244 height 20
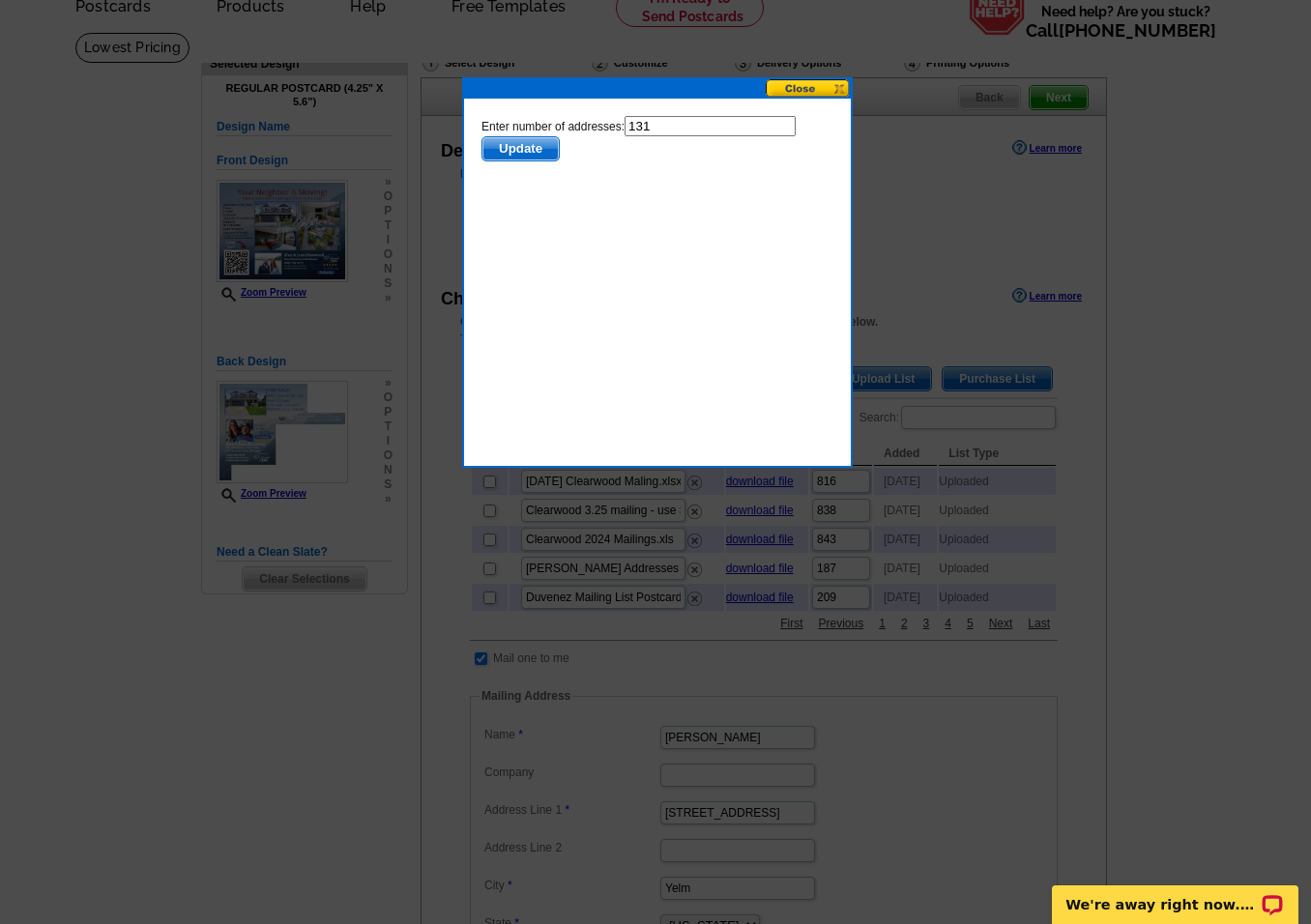
click at [530, 146] on span "Update" at bounding box center [521, 149] width 77 height 23
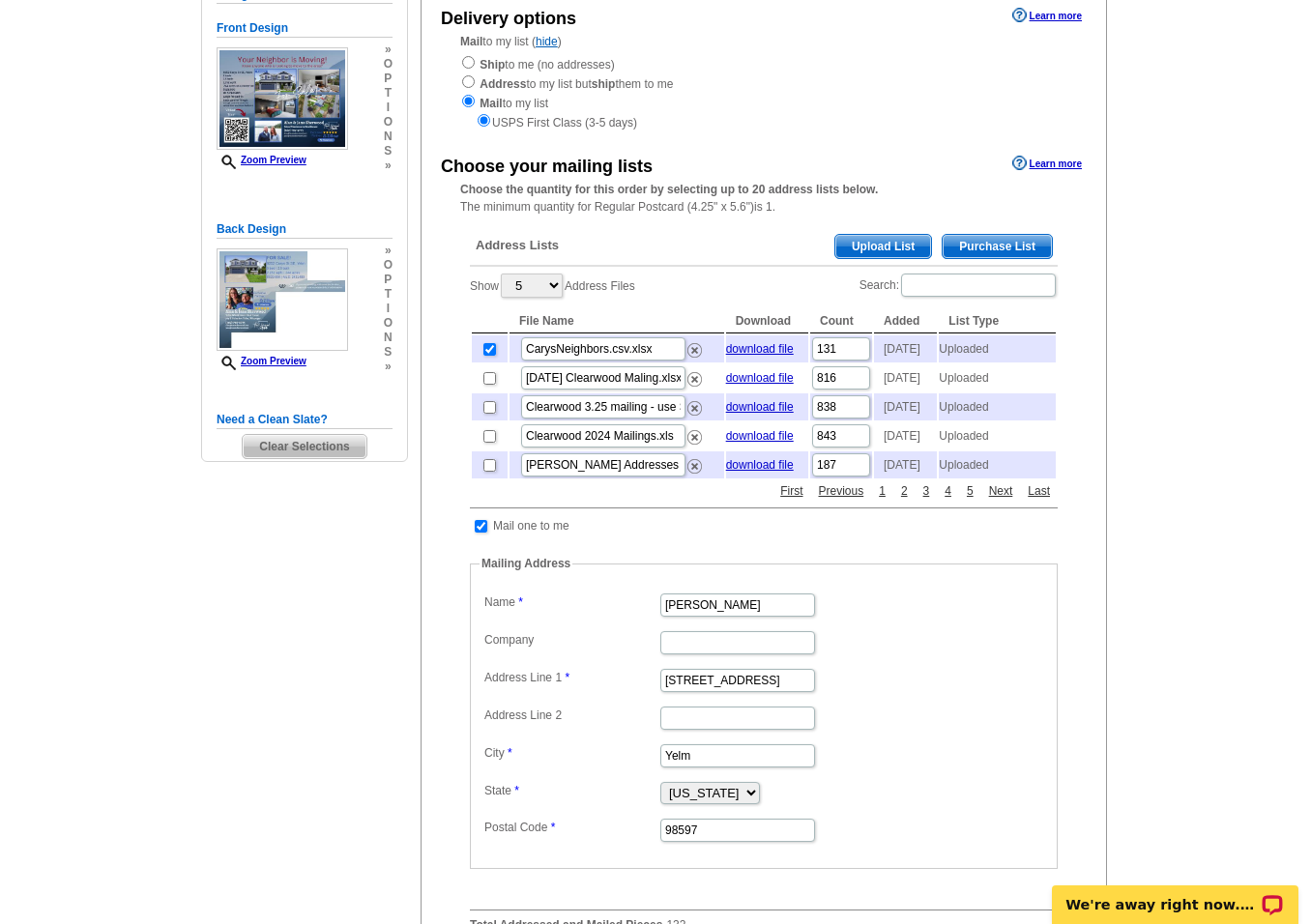
scroll to position [193, 0]
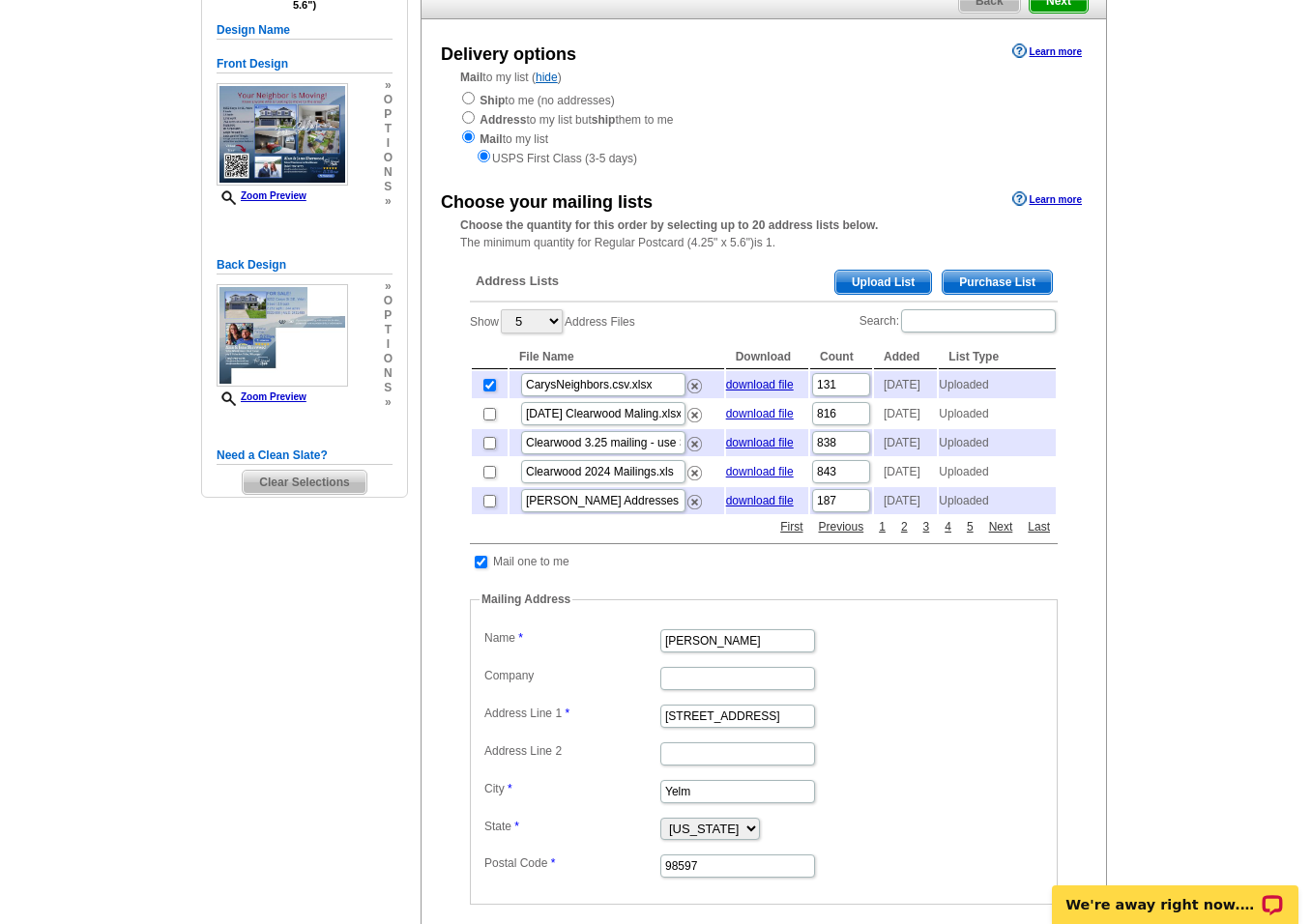
click at [1155, 75] on main "Need Help? call [PHONE_NUMBER], chat with support, or have our designers make s…" at bounding box center [656, 627] width 1311 height 1386
click at [492, 389] on input "checkbox" at bounding box center [490, 385] width 13 height 13
checkbox input "false"
click at [696, 394] on img at bounding box center [694, 386] width 15 height 15
click at [882, 284] on span "Upload List" at bounding box center [883, 282] width 96 height 23
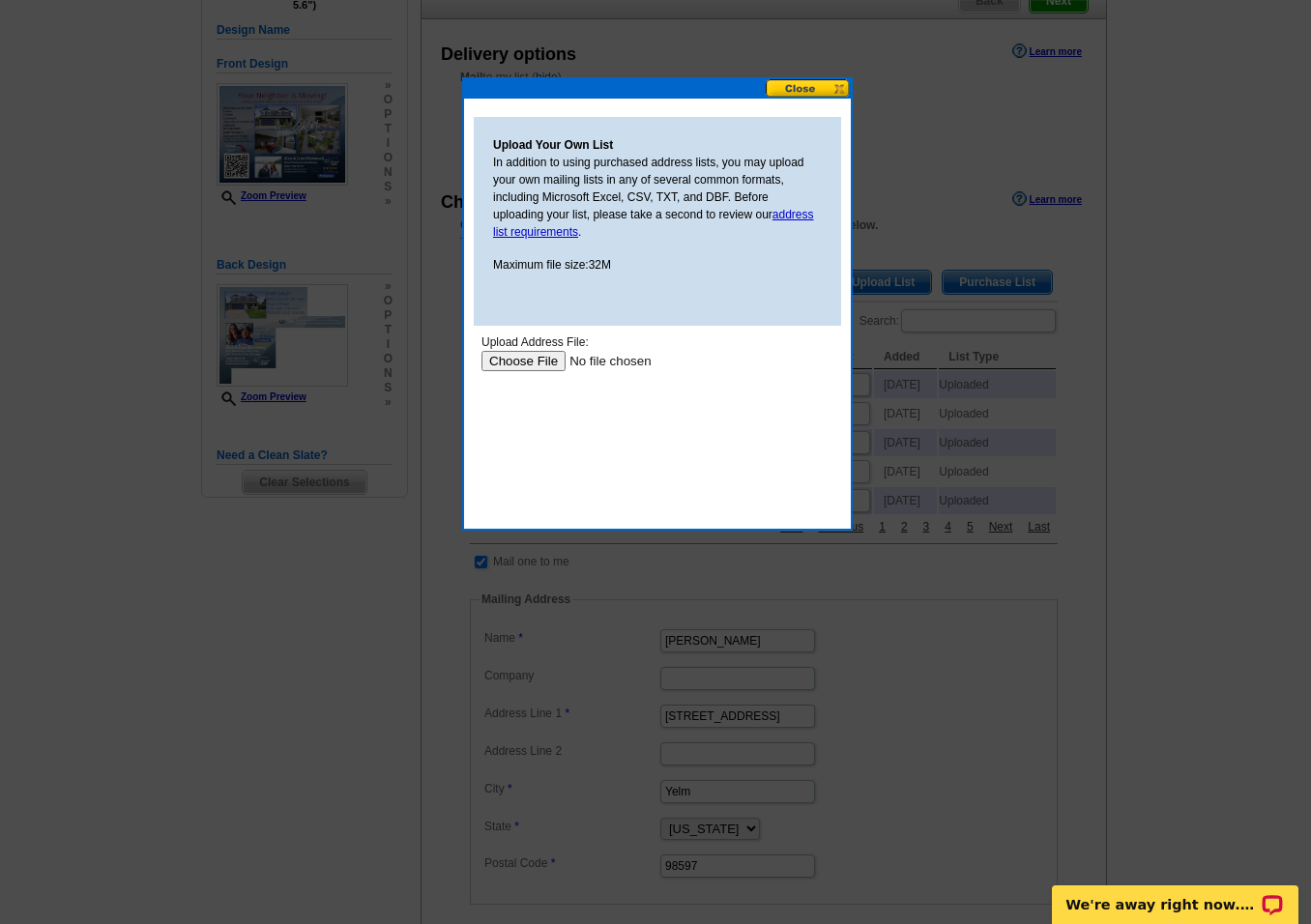
scroll to position [0, 0]
click at [528, 364] on input "file" at bounding box center [604, 361] width 244 height 20
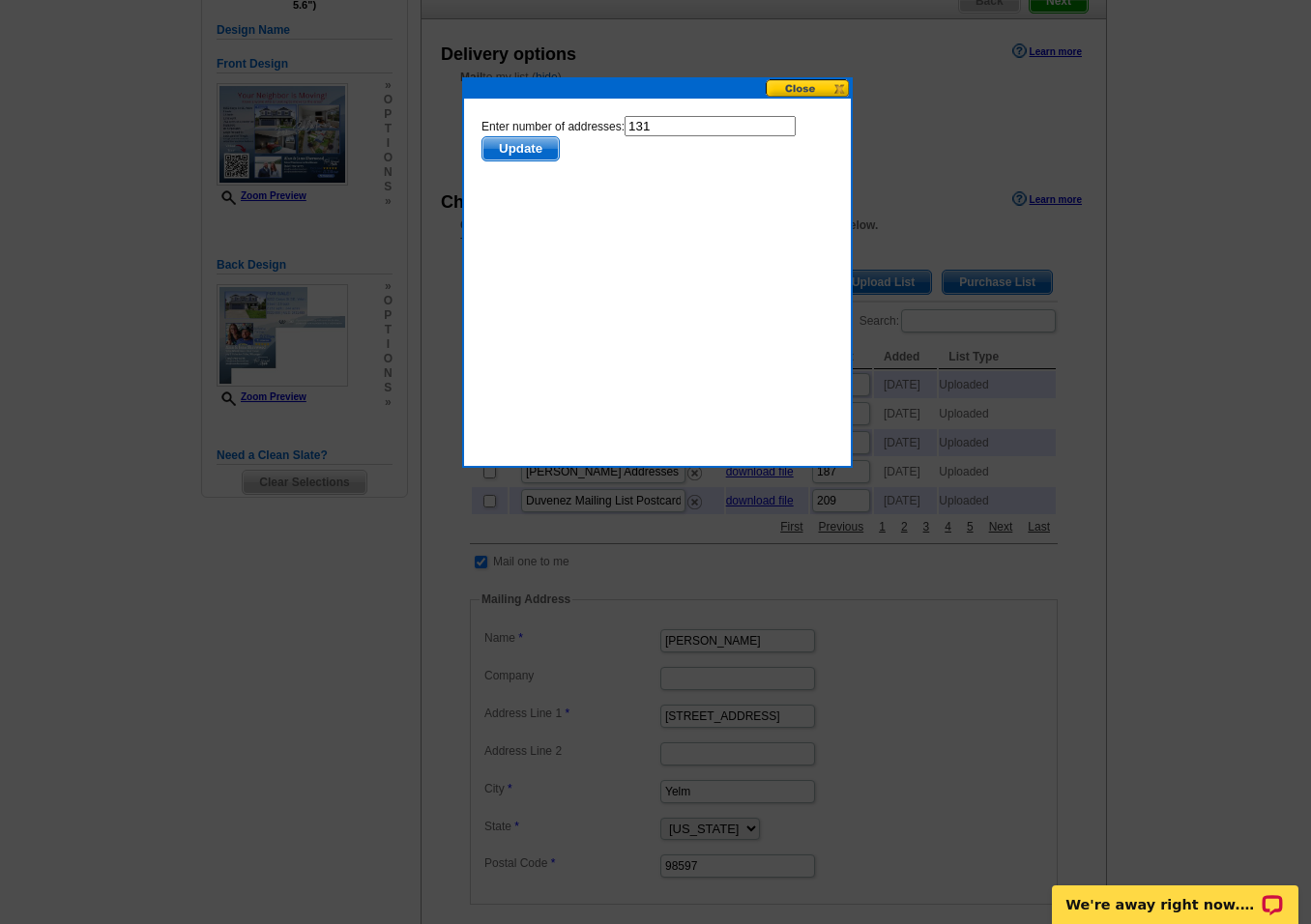
click at [516, 154] on span "Update" at bounding box center [521, 149] width 77 height 23
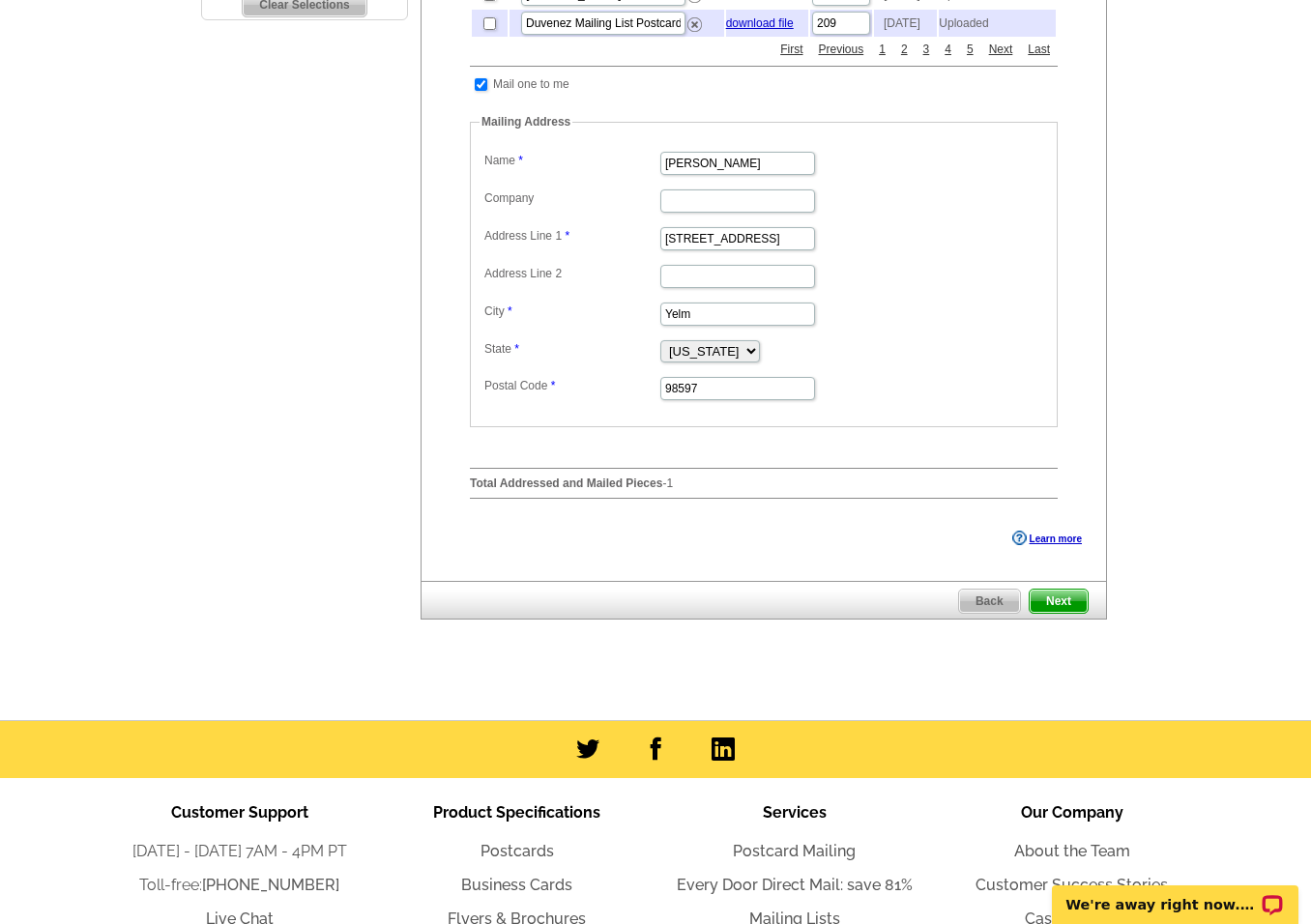
scroll to position [677, 0]
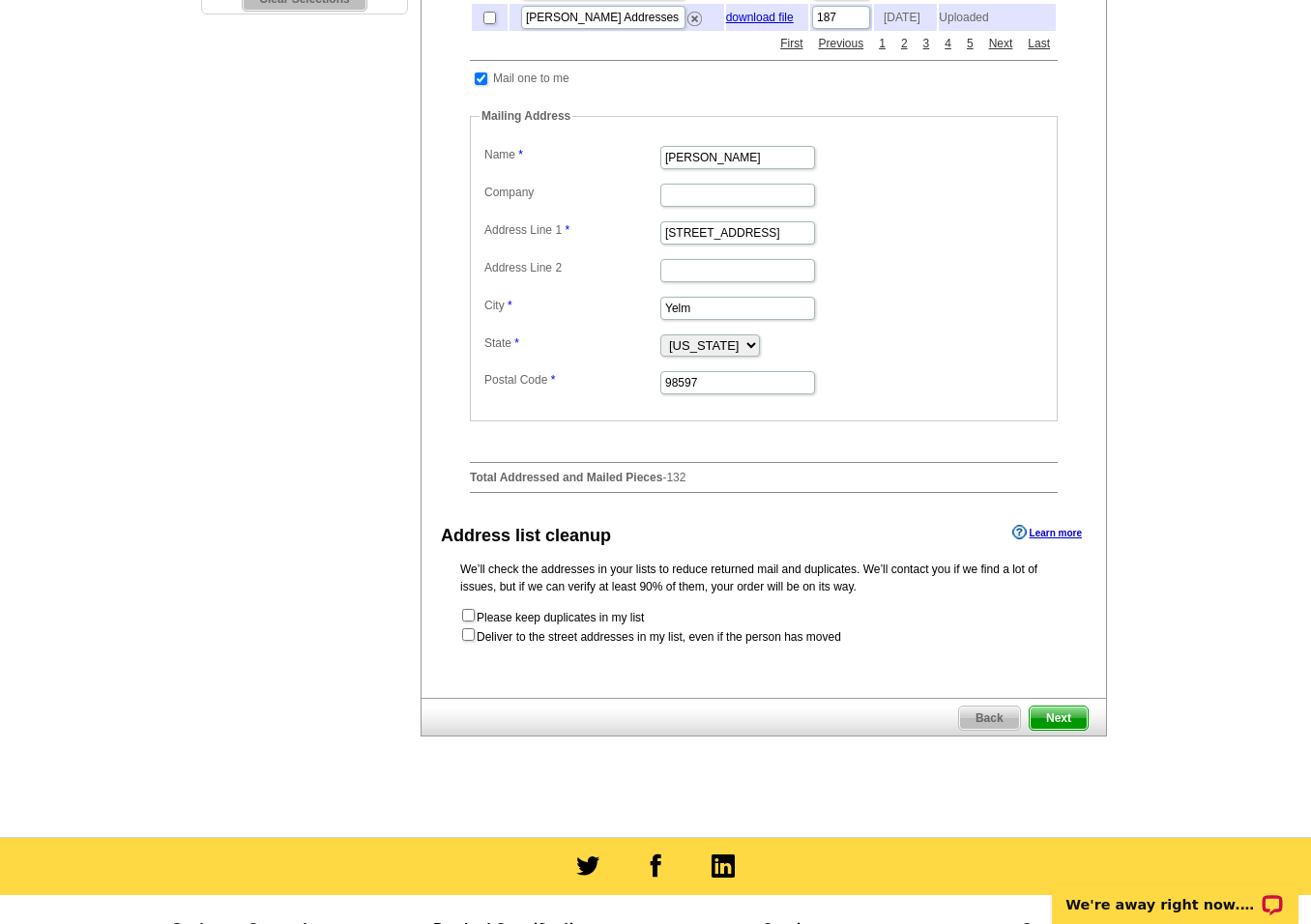
click at [1075, 302] on div "Choose your mailing lists Learn more Choose the quantity for this order by sele…" at bounding box center [764, 106] width 685 height 806
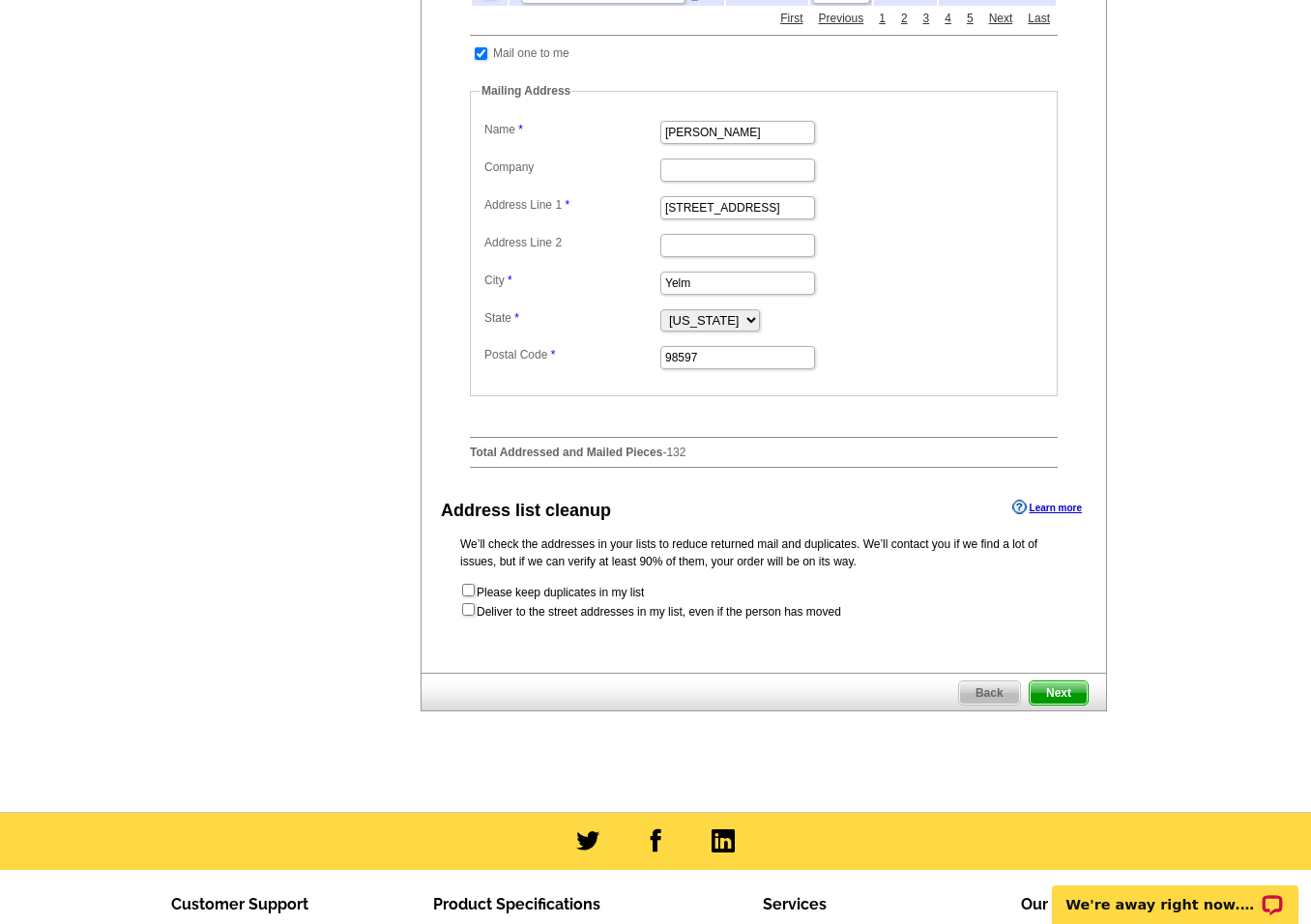
scroll to position [774, 0]
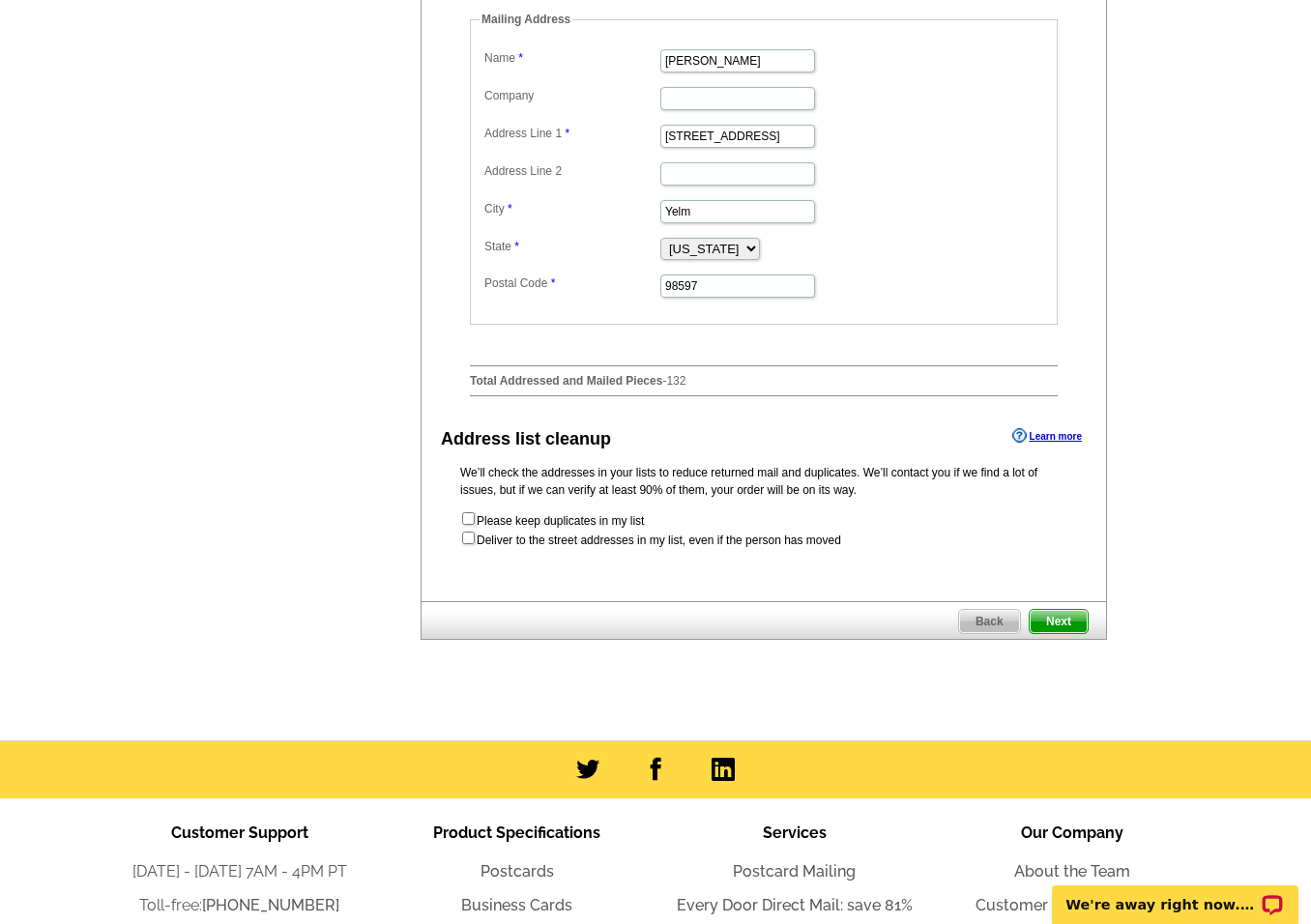
click at [1071, 633] on span "Next" at bounding box center [1059, 621] width 58 height 23
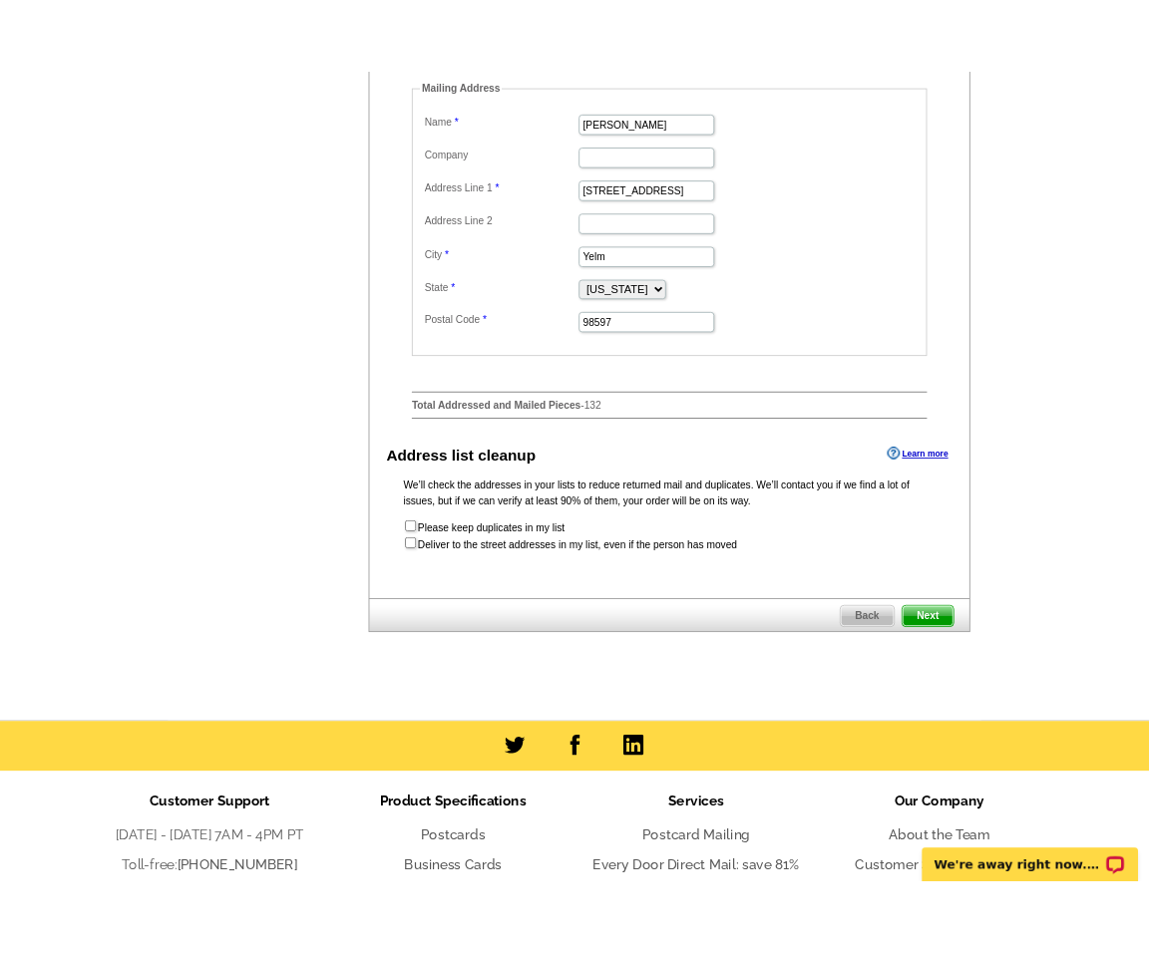
scroll to position [0, 0]
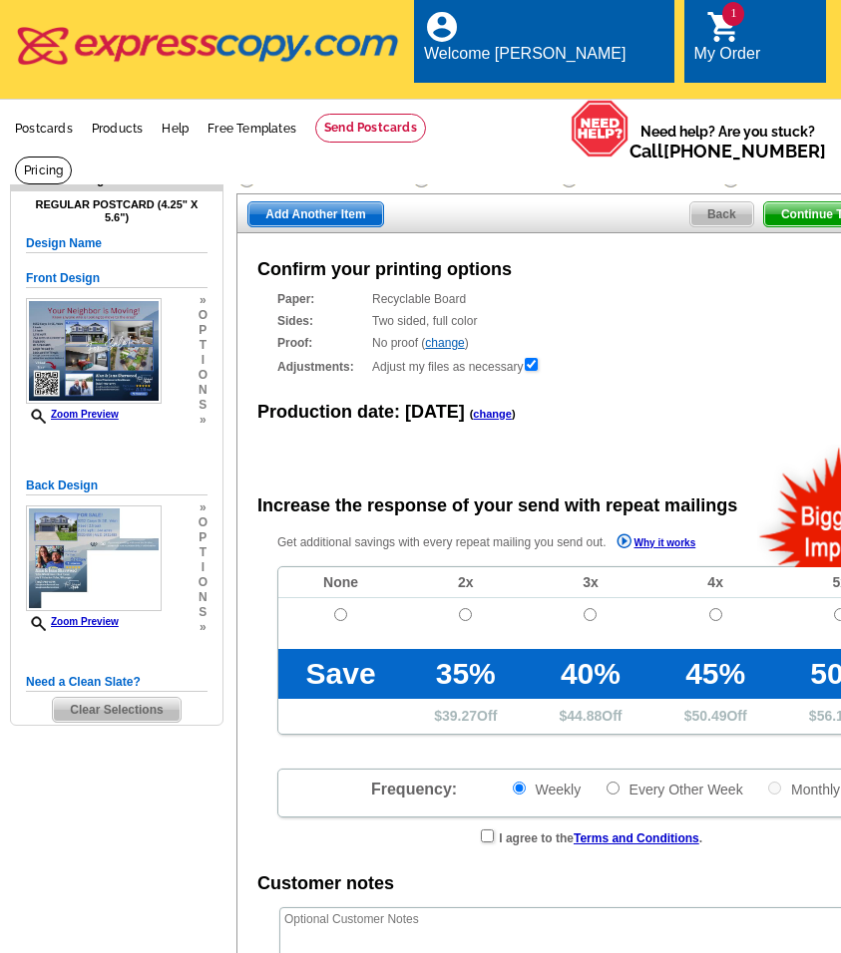
radio input "false"
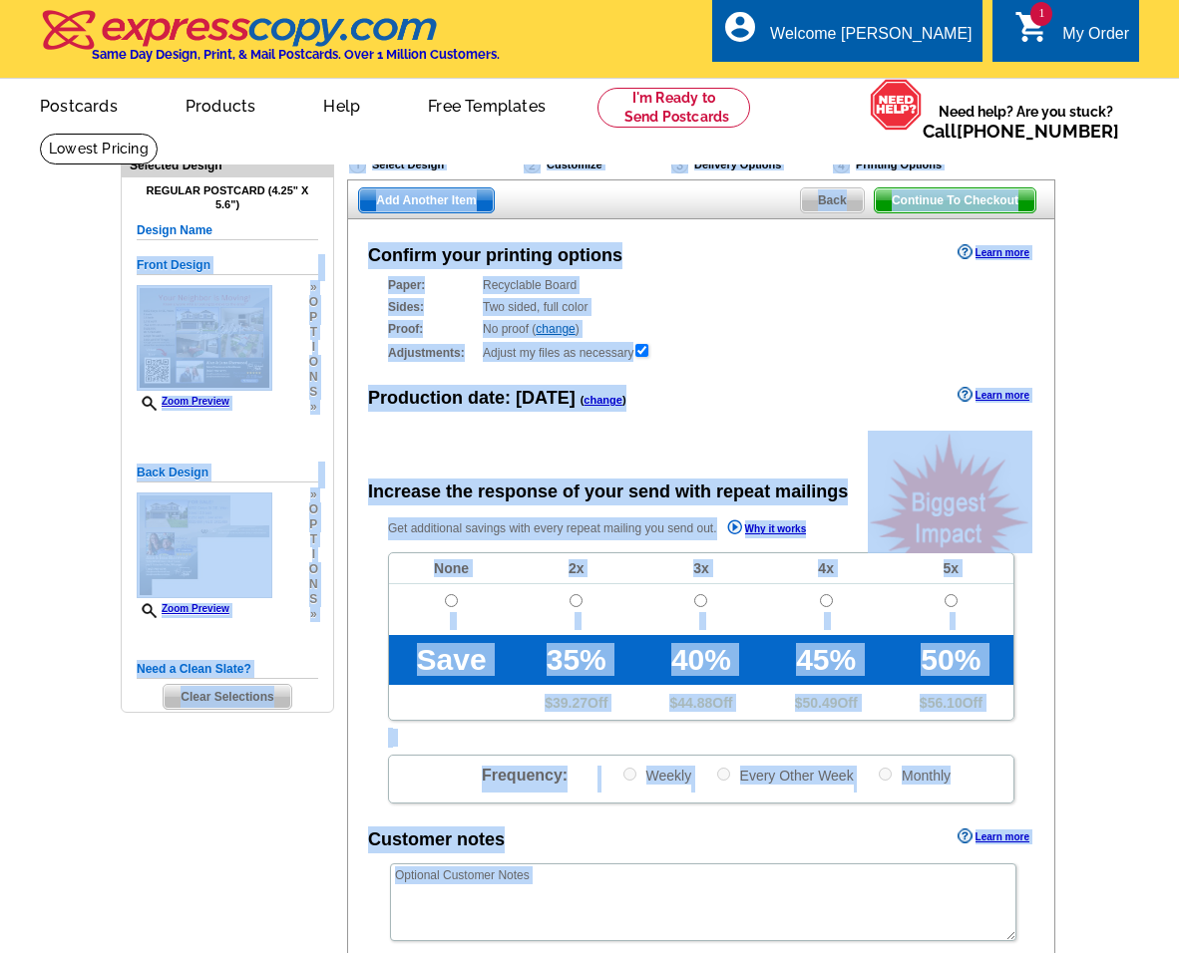
click at [46, 349] on main "Need Help? call [PHONE_NUMBER], chat with support, or have our designers make s…" at bounding box center [589, 675] width 1179 height 1084
click at [840, 462] on main "Need Help? call [PHONE_NUMBER], chat with support, or have our designers make s…" at bounding box center [589, 675] width 1179 height 1084
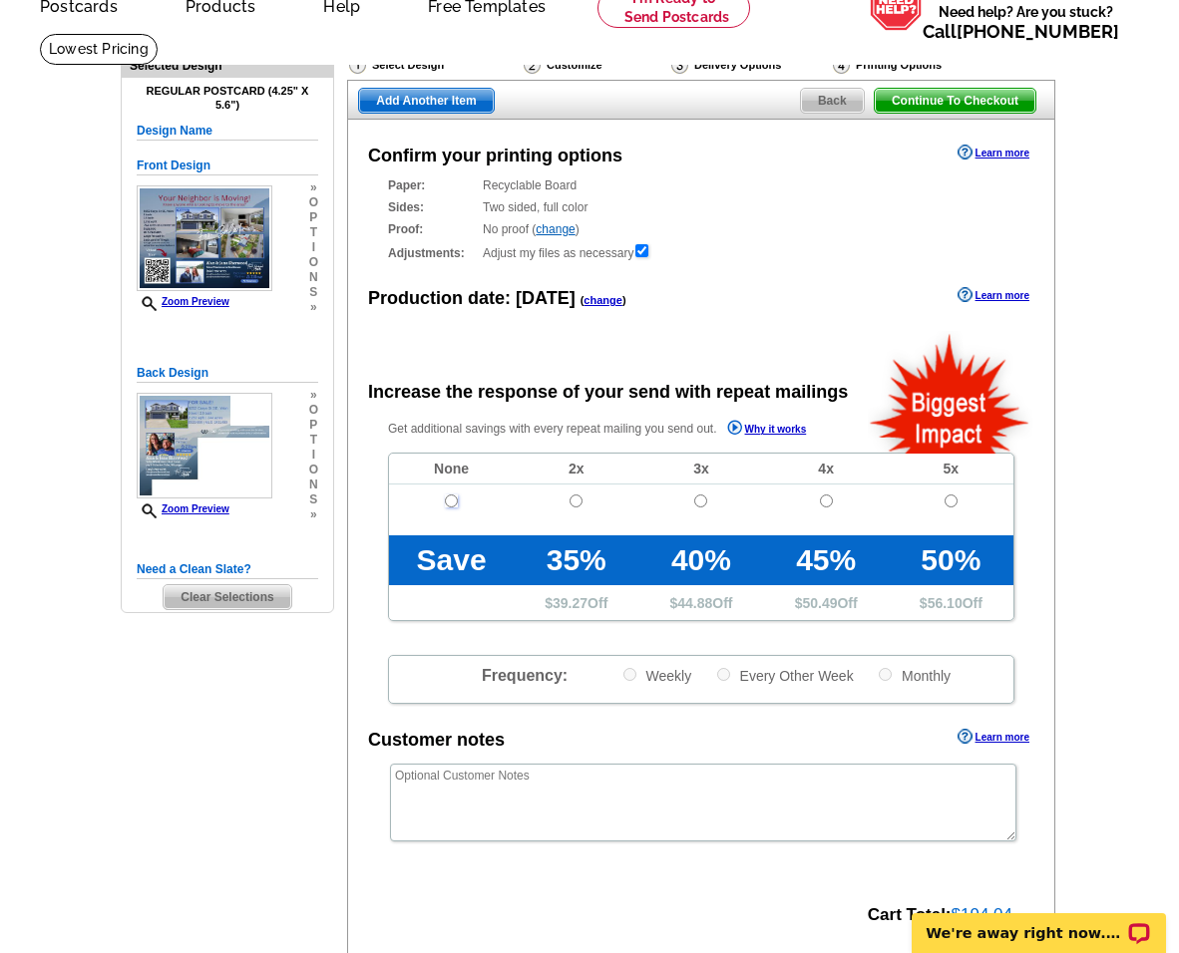
click at [451, 502] on input "radio" at bounding box center [451, 501] width 13 height 13
radio input "true"
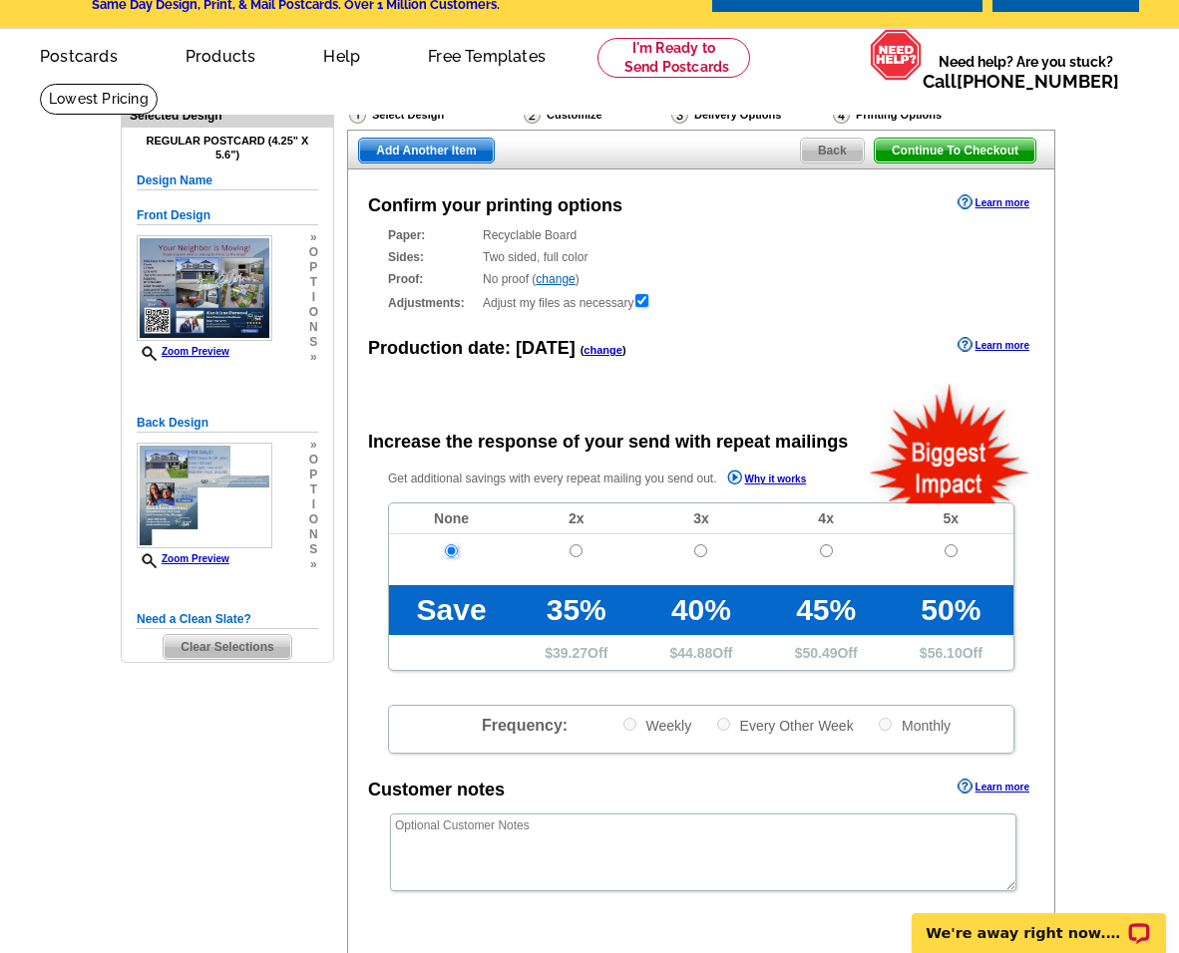
scroll to position [100, 0]
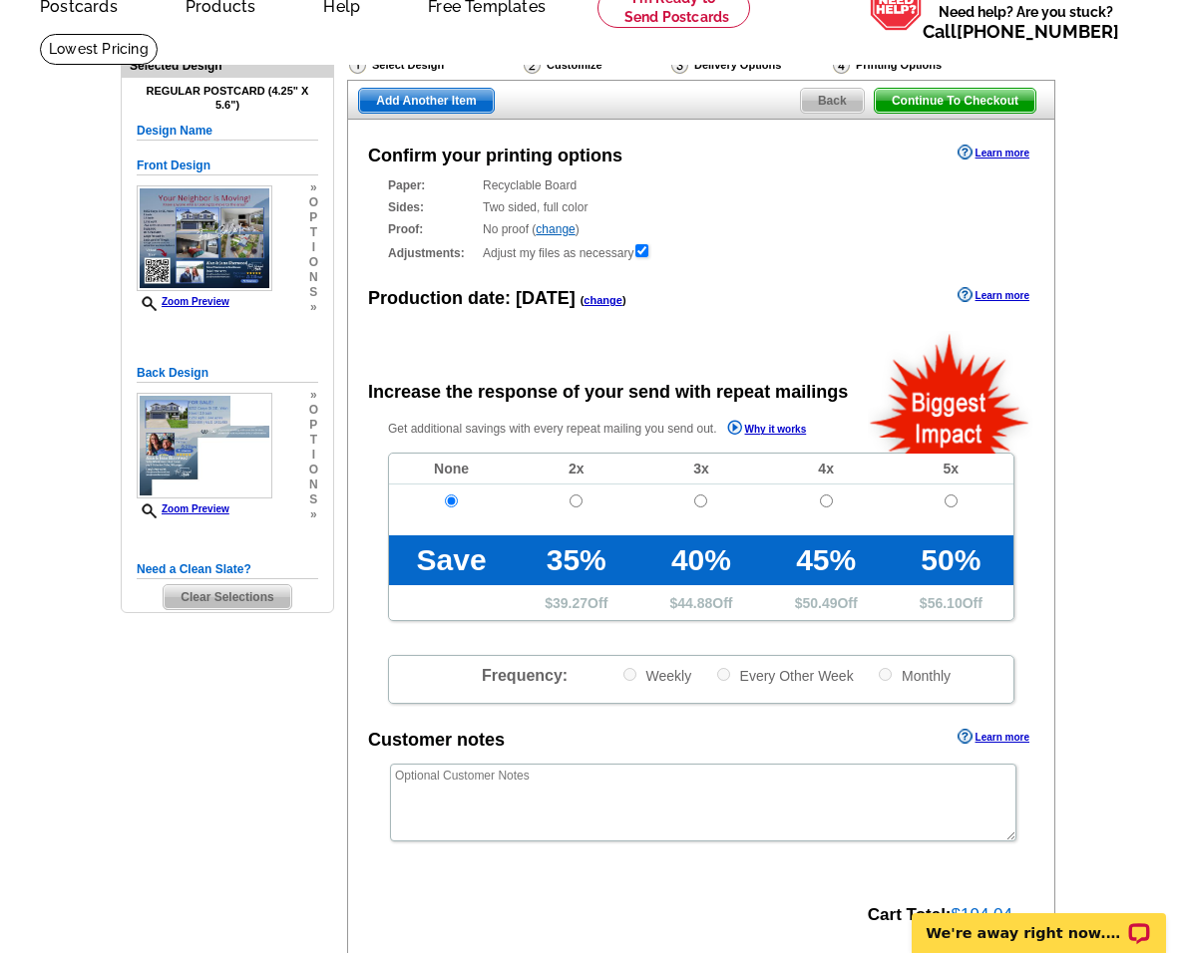
click at [840, 95] on span "Continue To Checkout" at bounding box center [955, 101] width 161 height 24
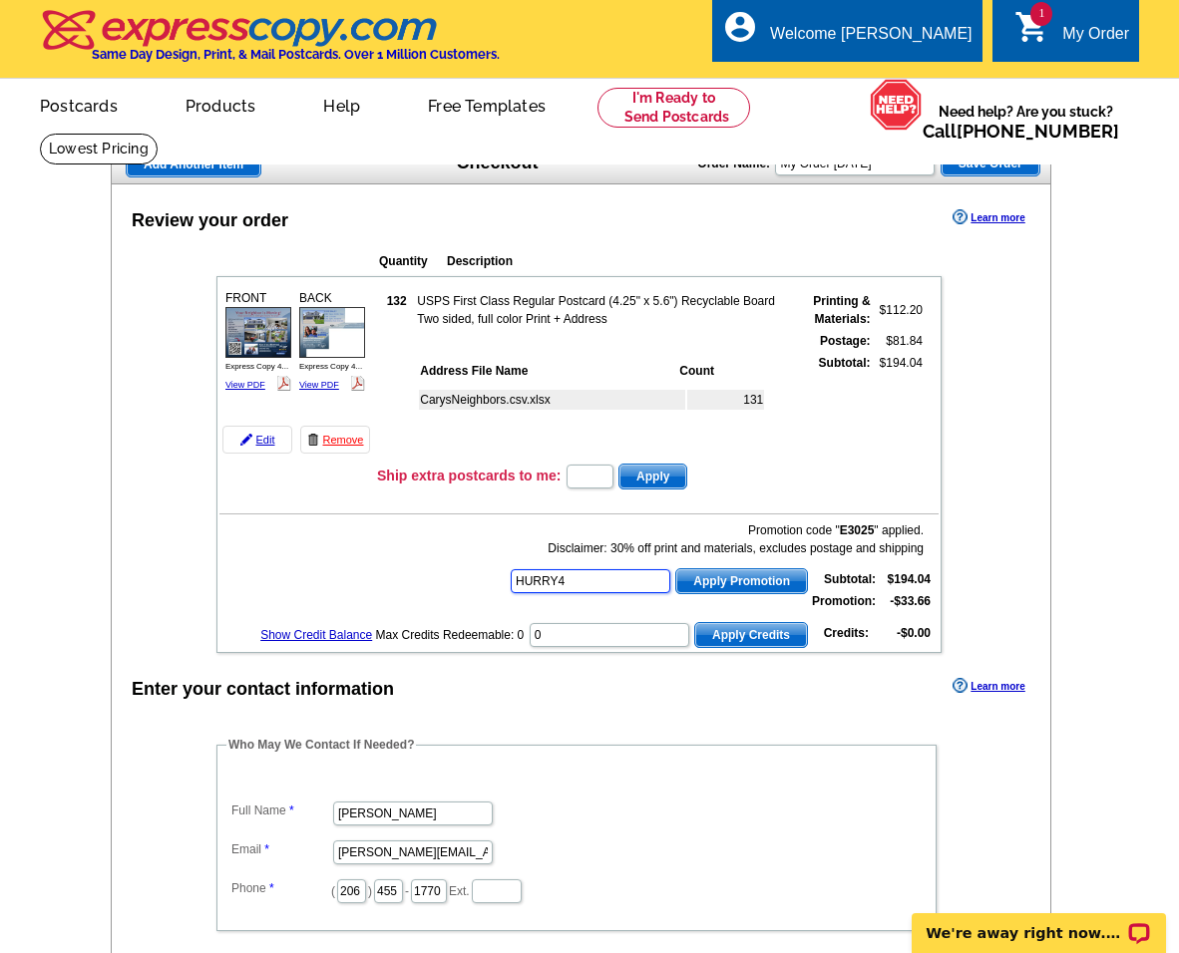
type input "HURRY40"
click at [995, 366] on div "Review your order Learn more Quantity Description FRONT 132" at bounding box center [581, 838] width 940 height 1309
click at [981, 489] on div "Review your order Learn more Quantity Description FRONT 132" at bounding box center [581, 838] width 940 height 1309
click at [154, 326] on div "Review your order Learn more Quantity Description FRONT 132" at bounding box center [581, 838] width 940 height 1309
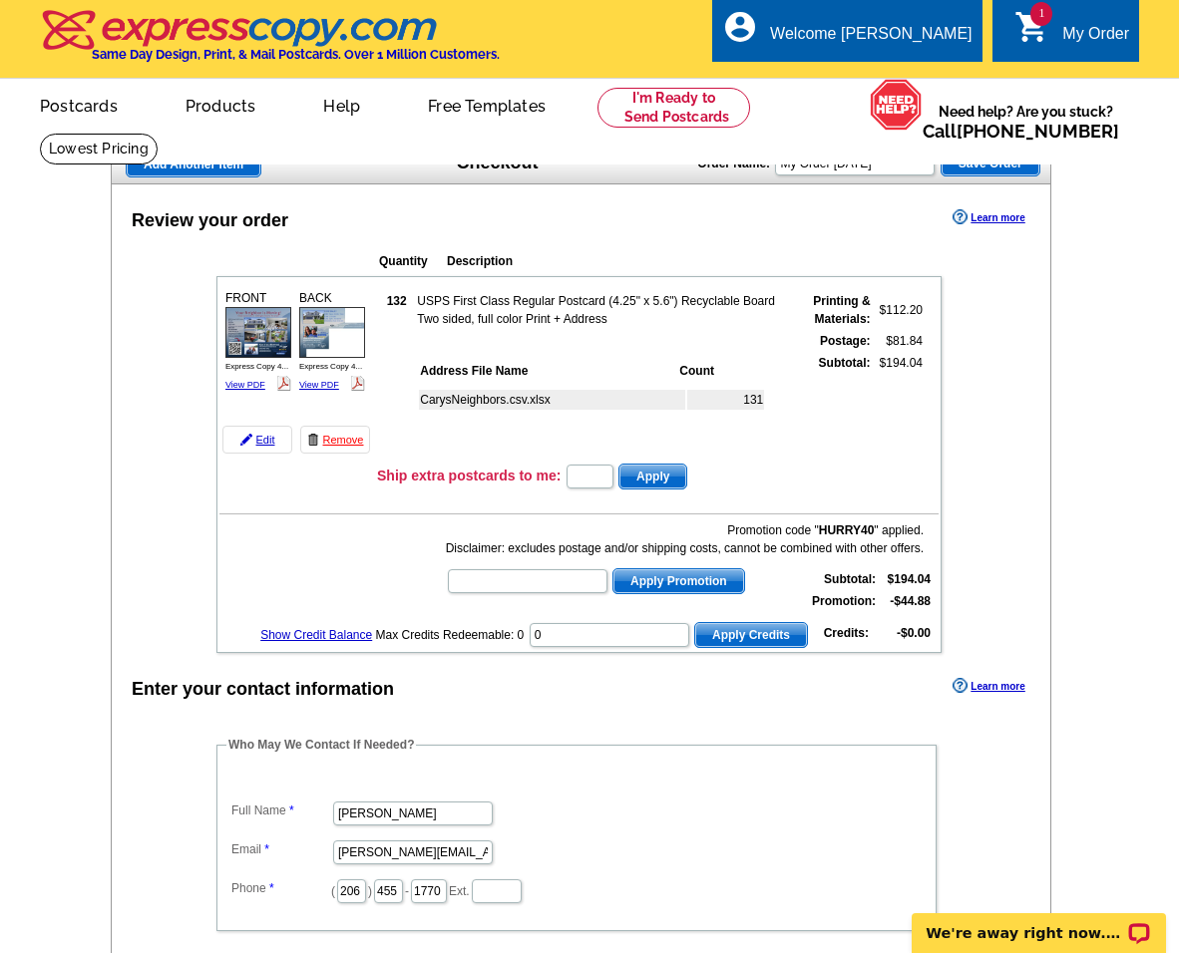
click at [976, 175] on span "Save Order" at bounding box center [990, 164] width 98 height 24
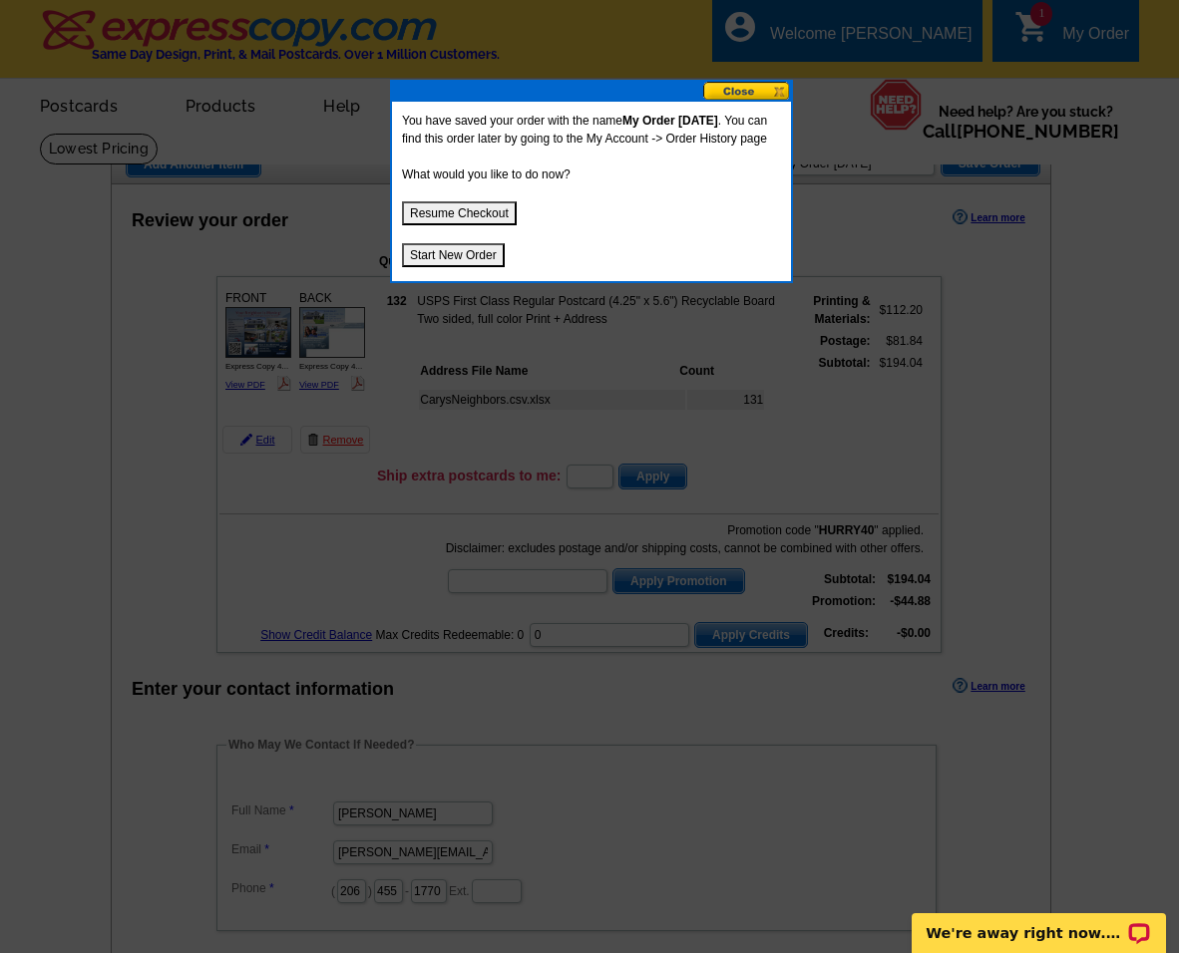
click at [755, 99] on button at bounding box center [747, 91] width 88 height 19
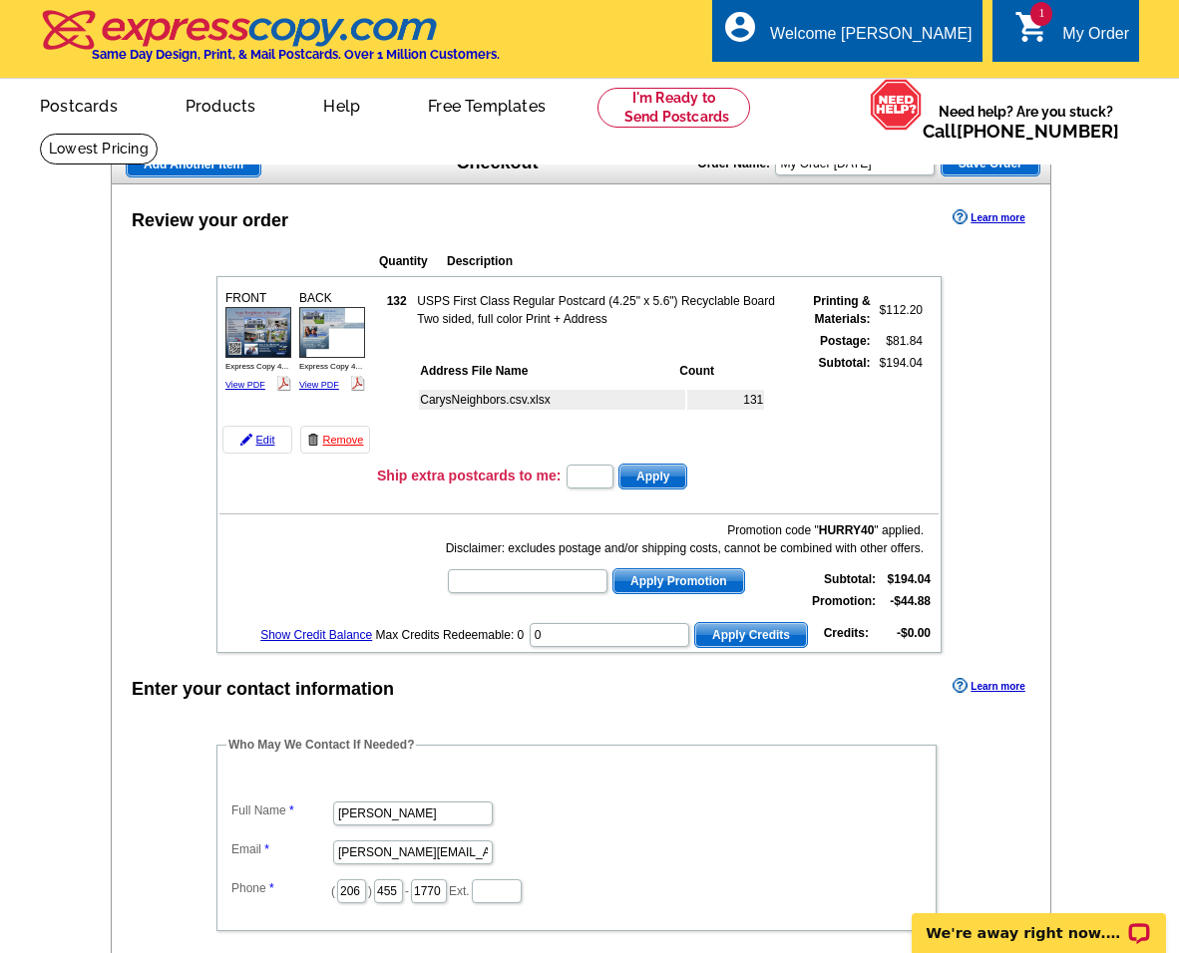
click at [203, 173] on span "Add Another Item" at bounding box center [194, 165] width 134 height 24
